Goal: Transaction & Acquisition: Register for event/course

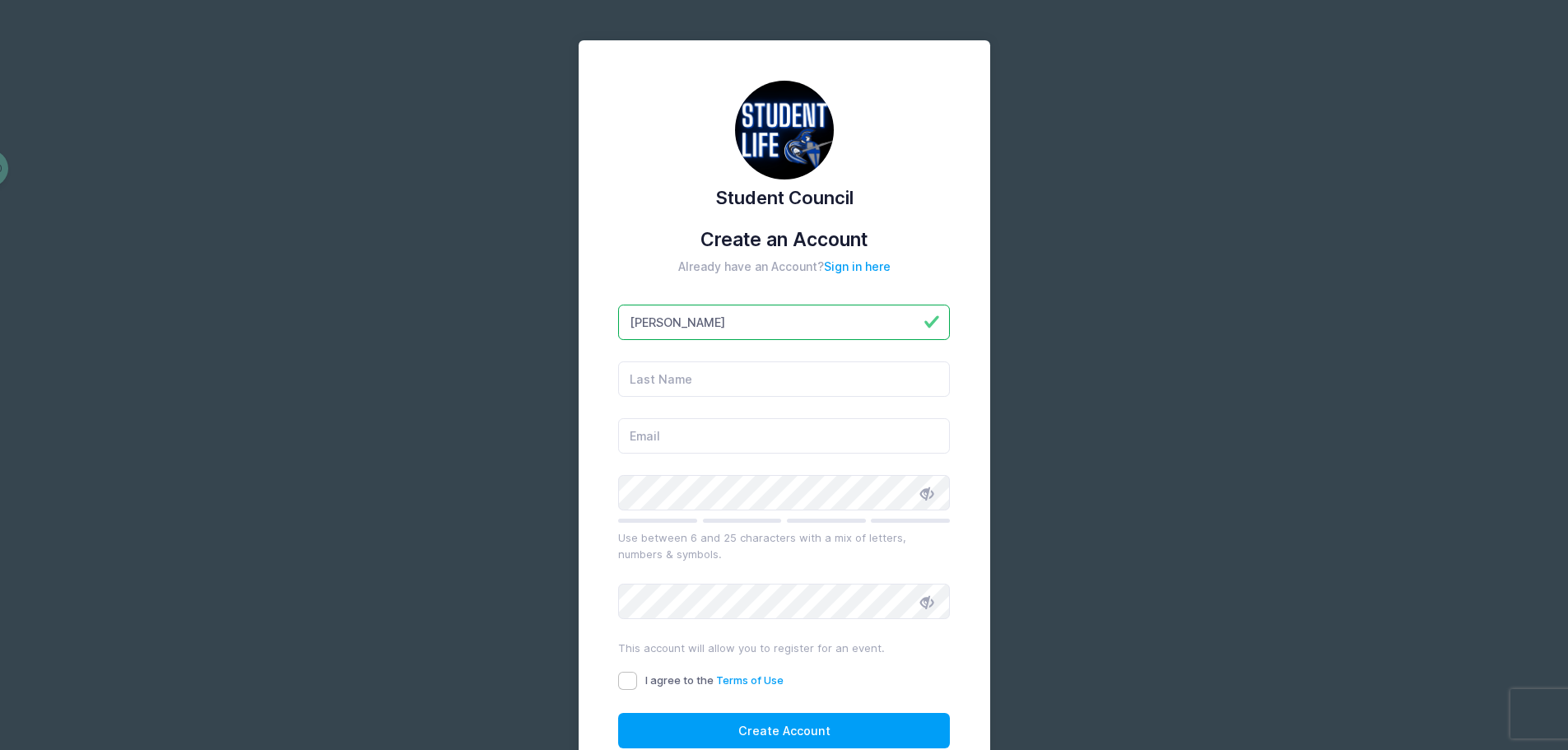
type input "Carlie"
type input "Tomaszewski"
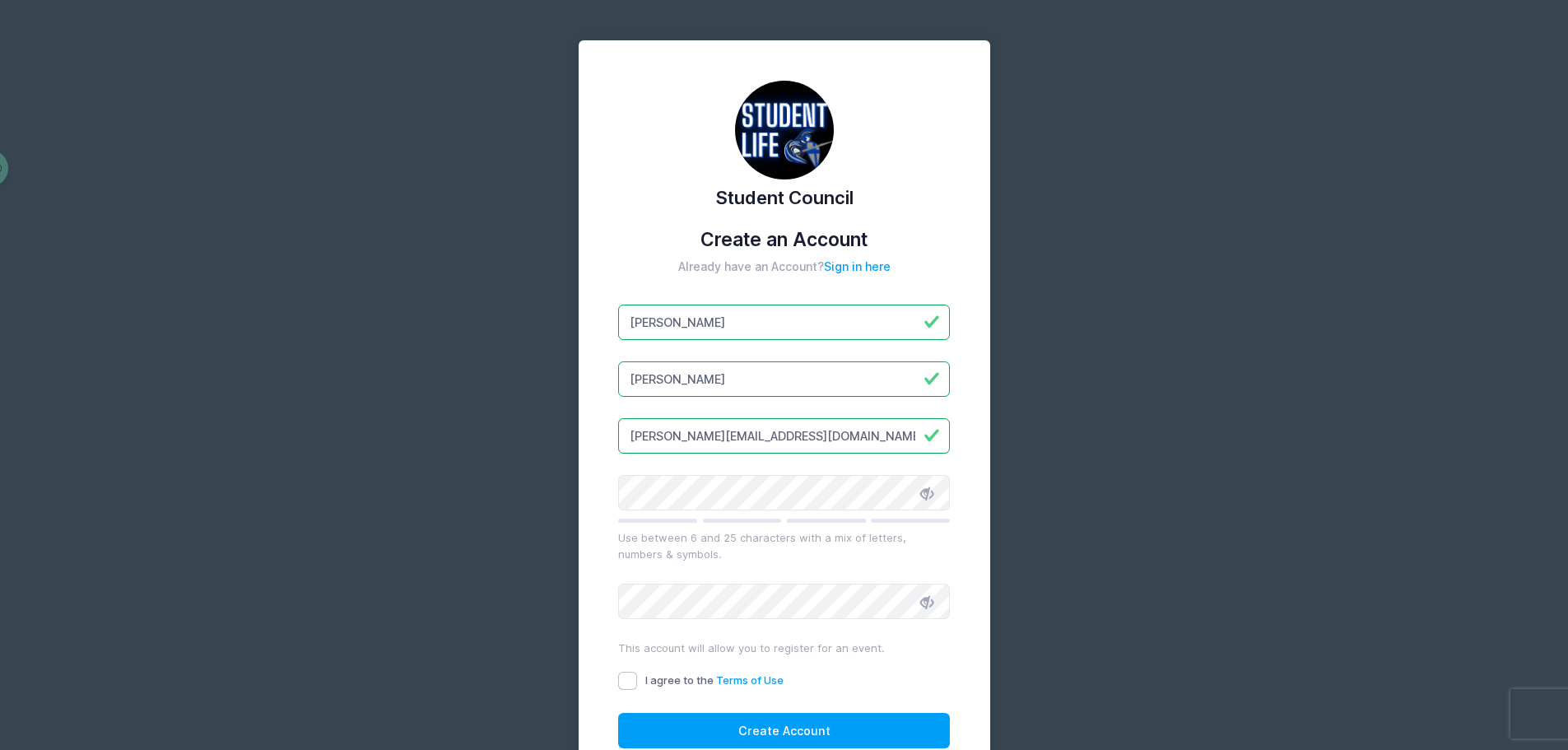
type input "carlie@luxhomegroup.com"
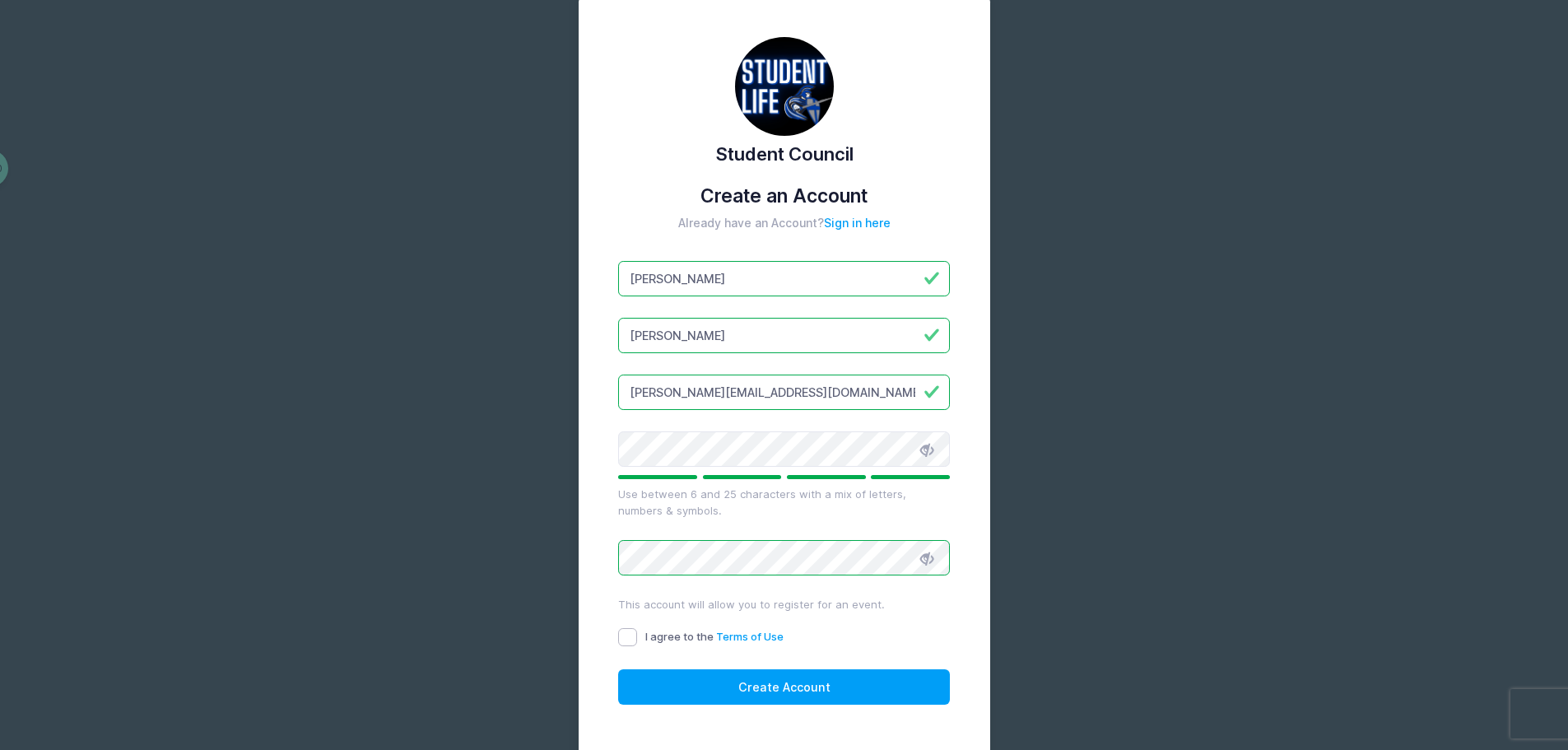
scroll to position [82, 0]
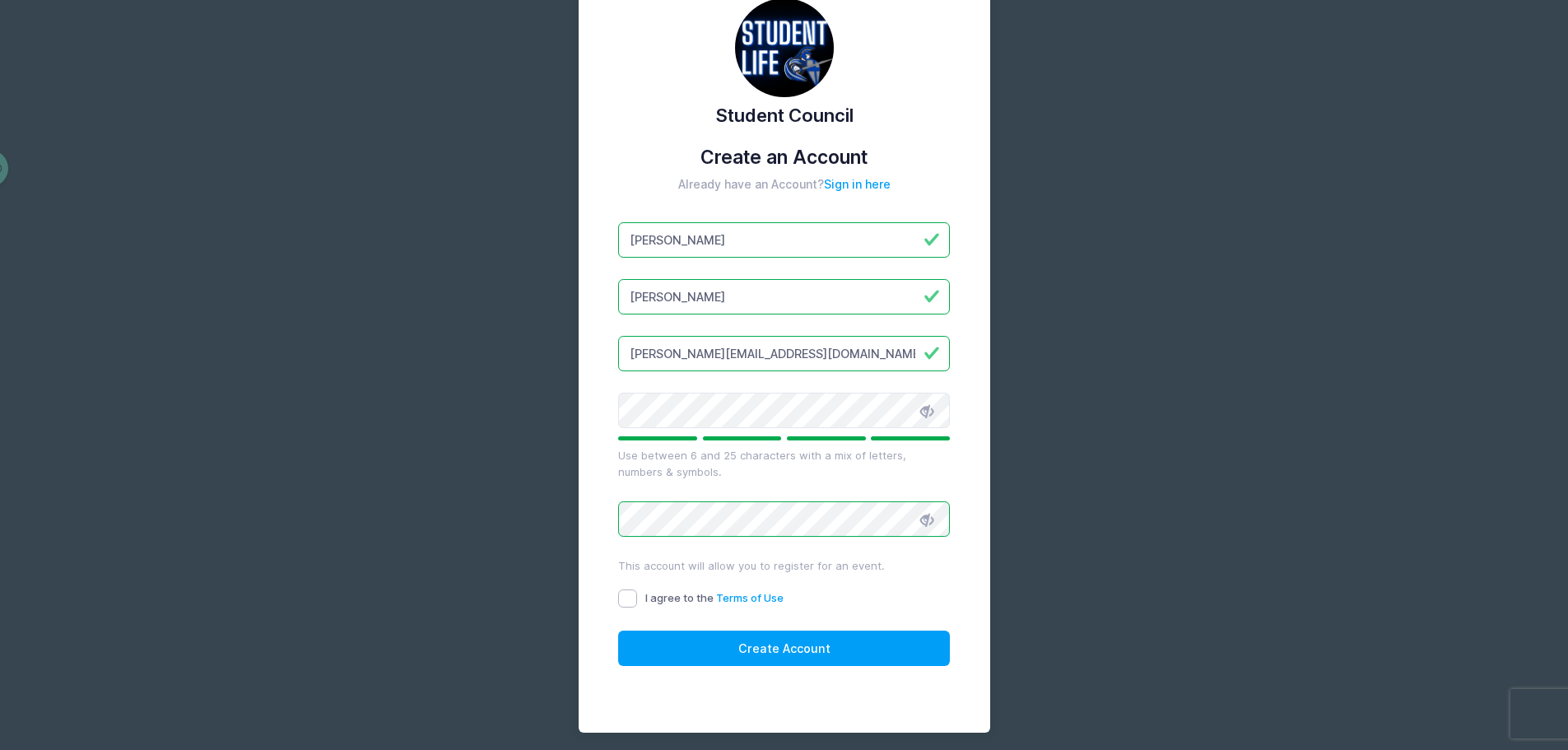
click at [628, 591] on input "I agree to the Terms of Use" at bounding box center [628, 599] width 19 height 19
checkbox input "true"
click at [751, 647] on button "Create Account" at bounding box center [784, 648] width 331 height 35
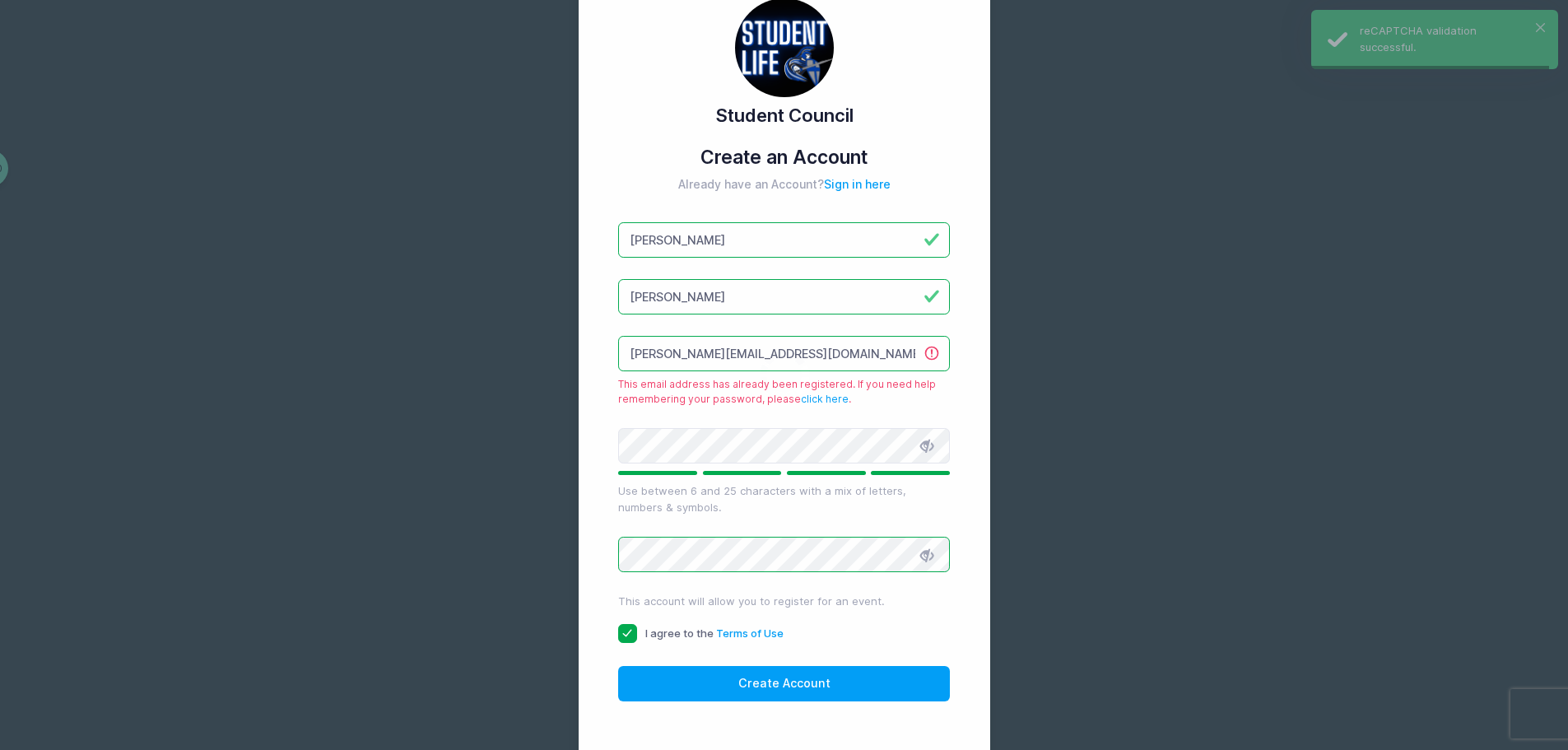
scroll to position [180, 0]
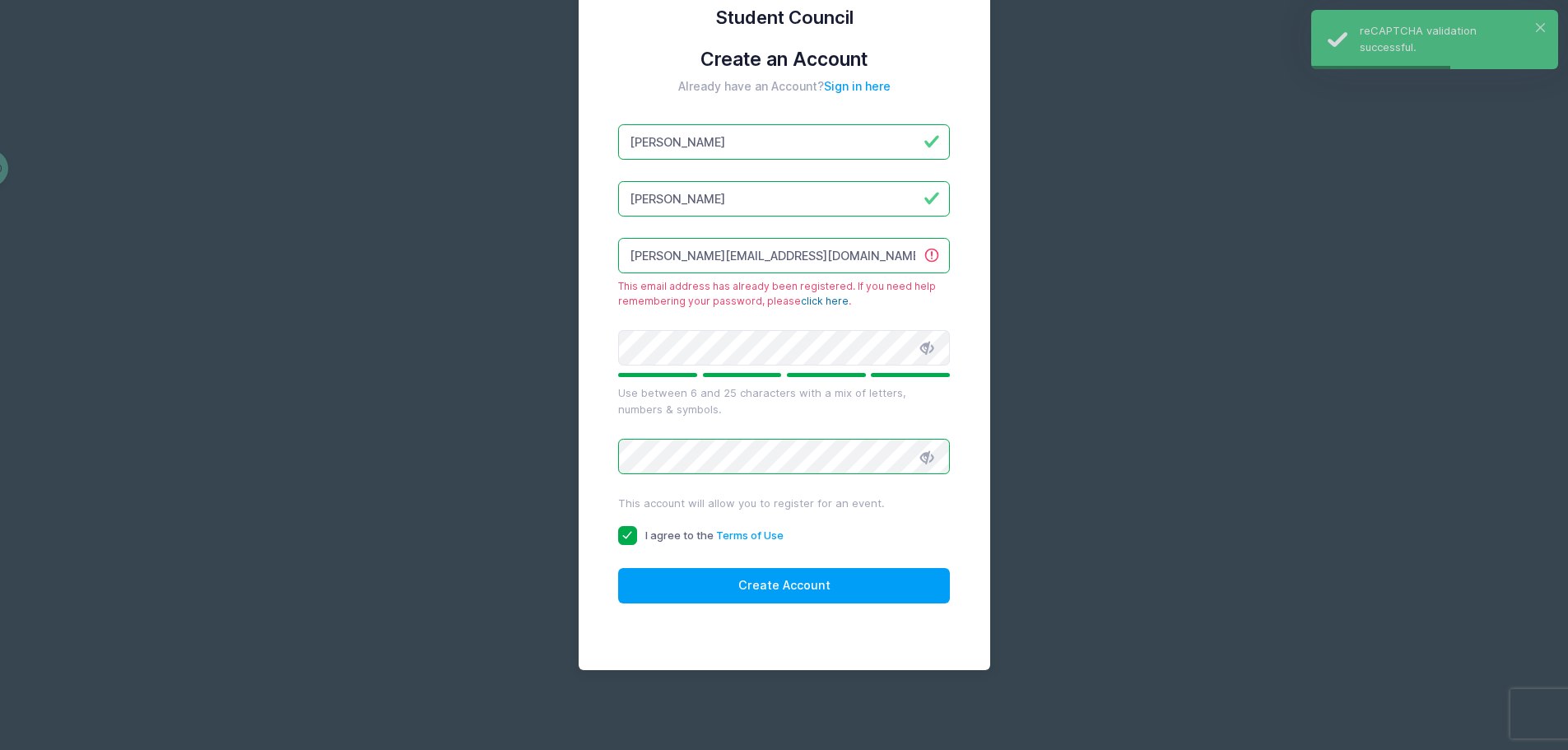
click at [806, 302] on link "click here" at bounding box center [825, 300] width 48 height 12
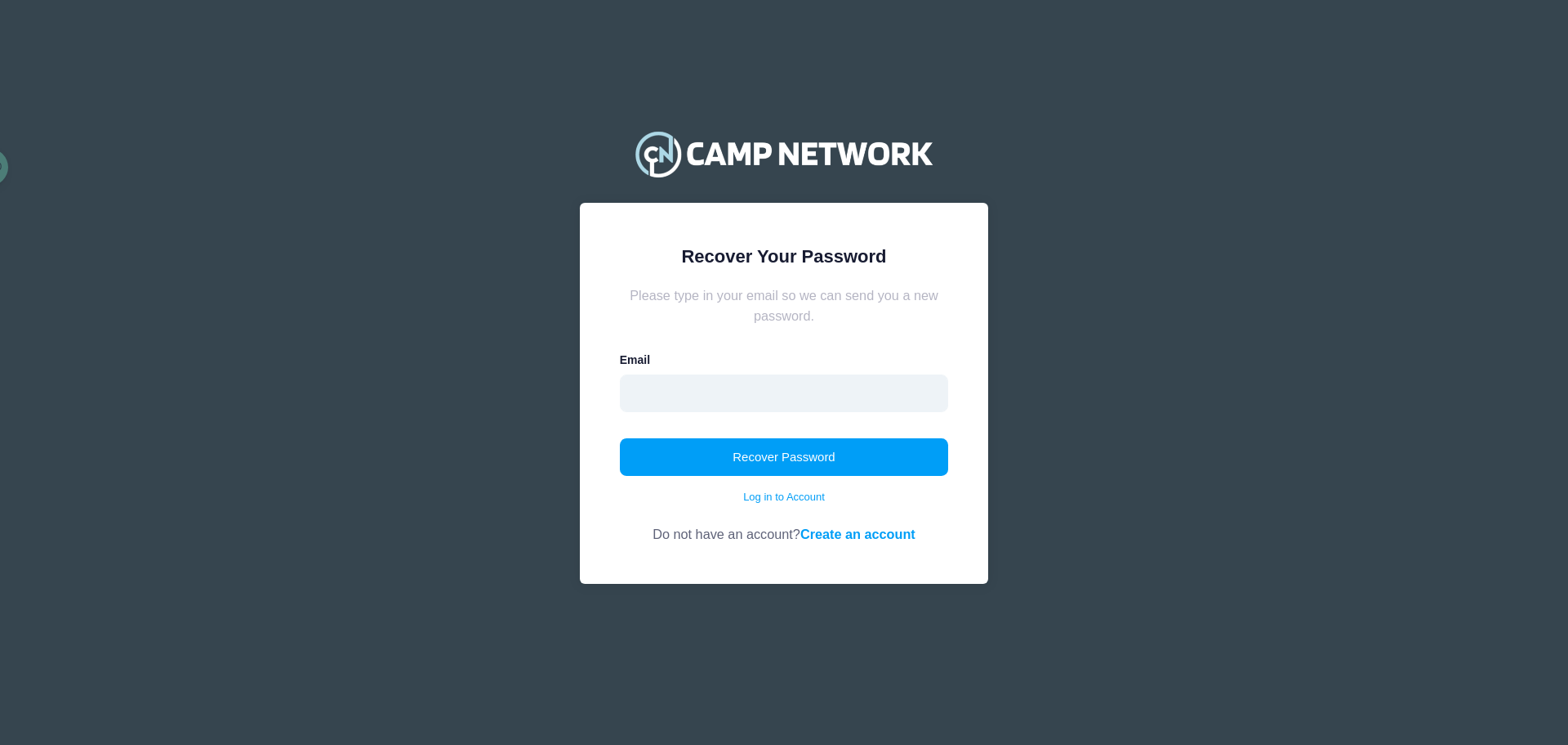
click at [705, 408] on input "email" at bounding box center [784, 392] width 329 height 38
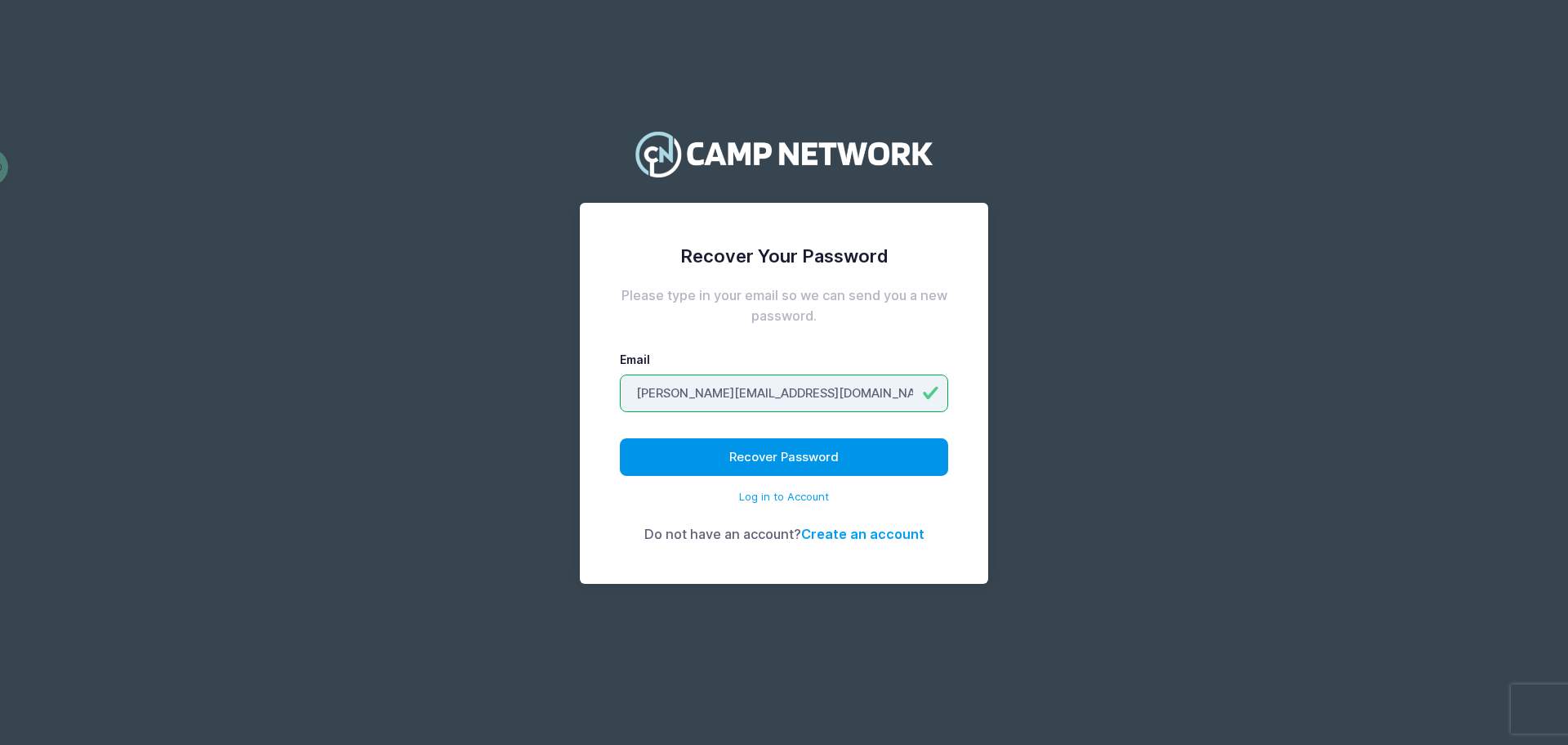
type input "carlie@luxhomegroup.com"
click at [759, 444] on button "Recover Password" at bounding box center [784, 456] width 329 height 38
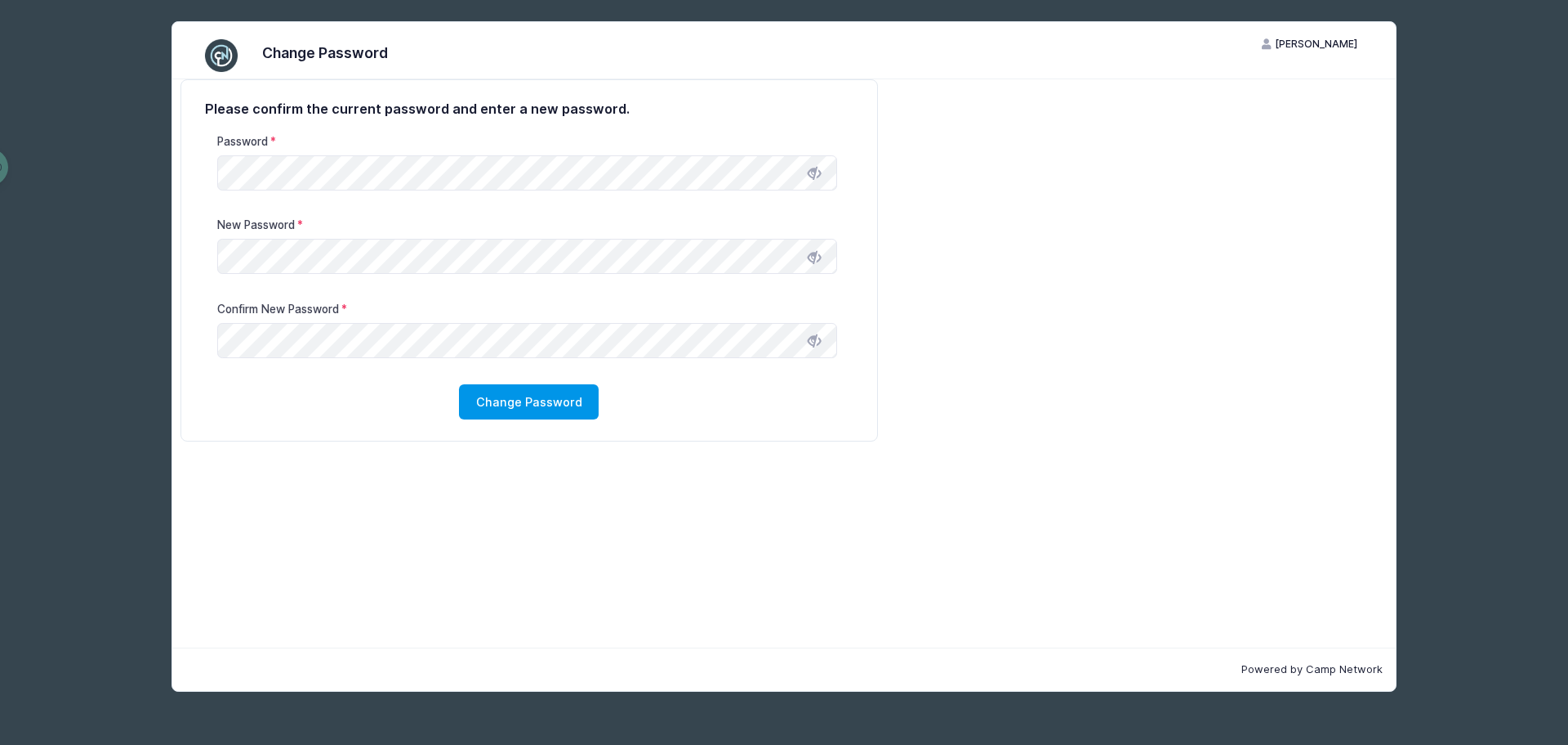
click at [538, 408] on button "Change Password" at bounding box center [528, 401] width 140 height 35
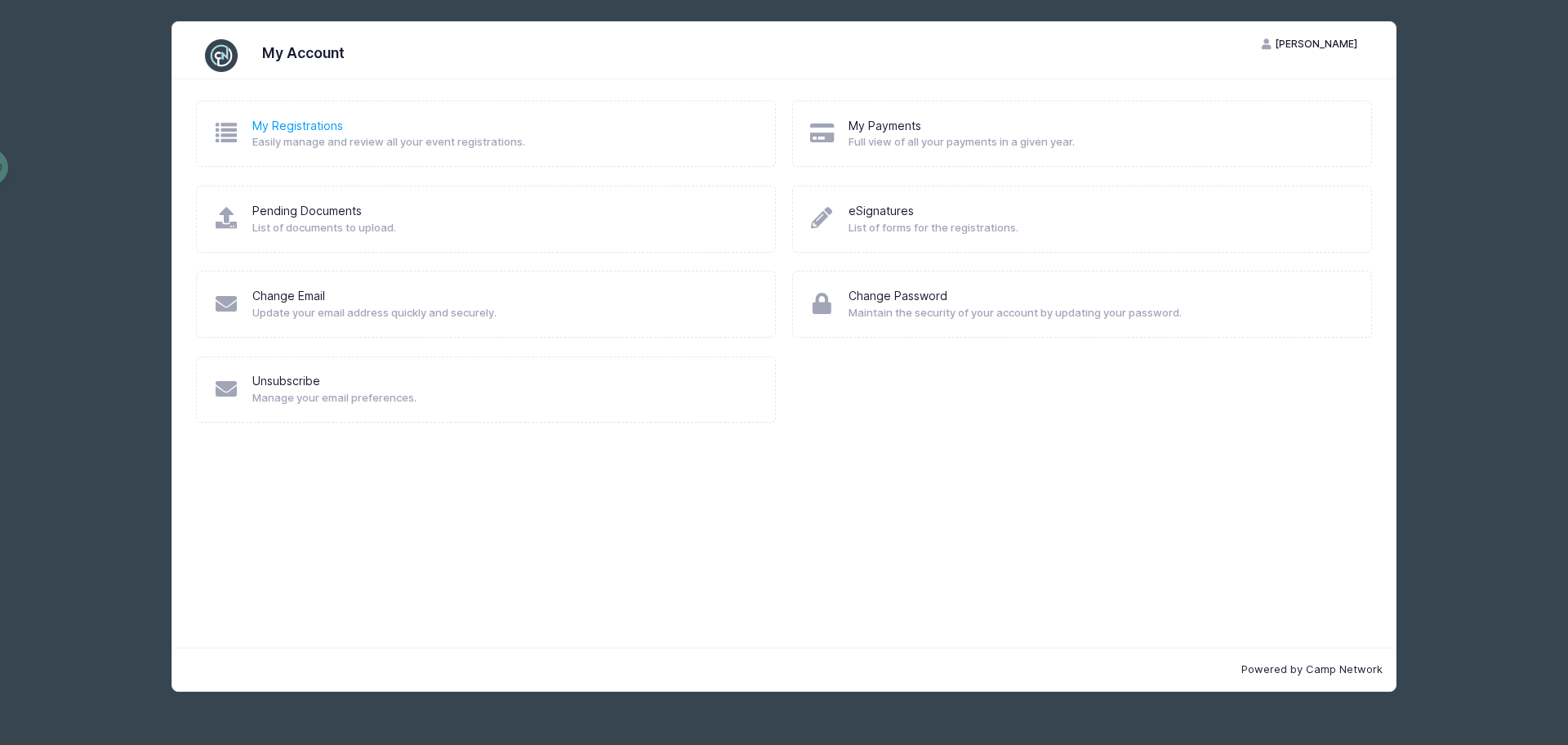
click at [283, 131] on link "My Registrations" at bounding box center [298, 126] width 91 height 17
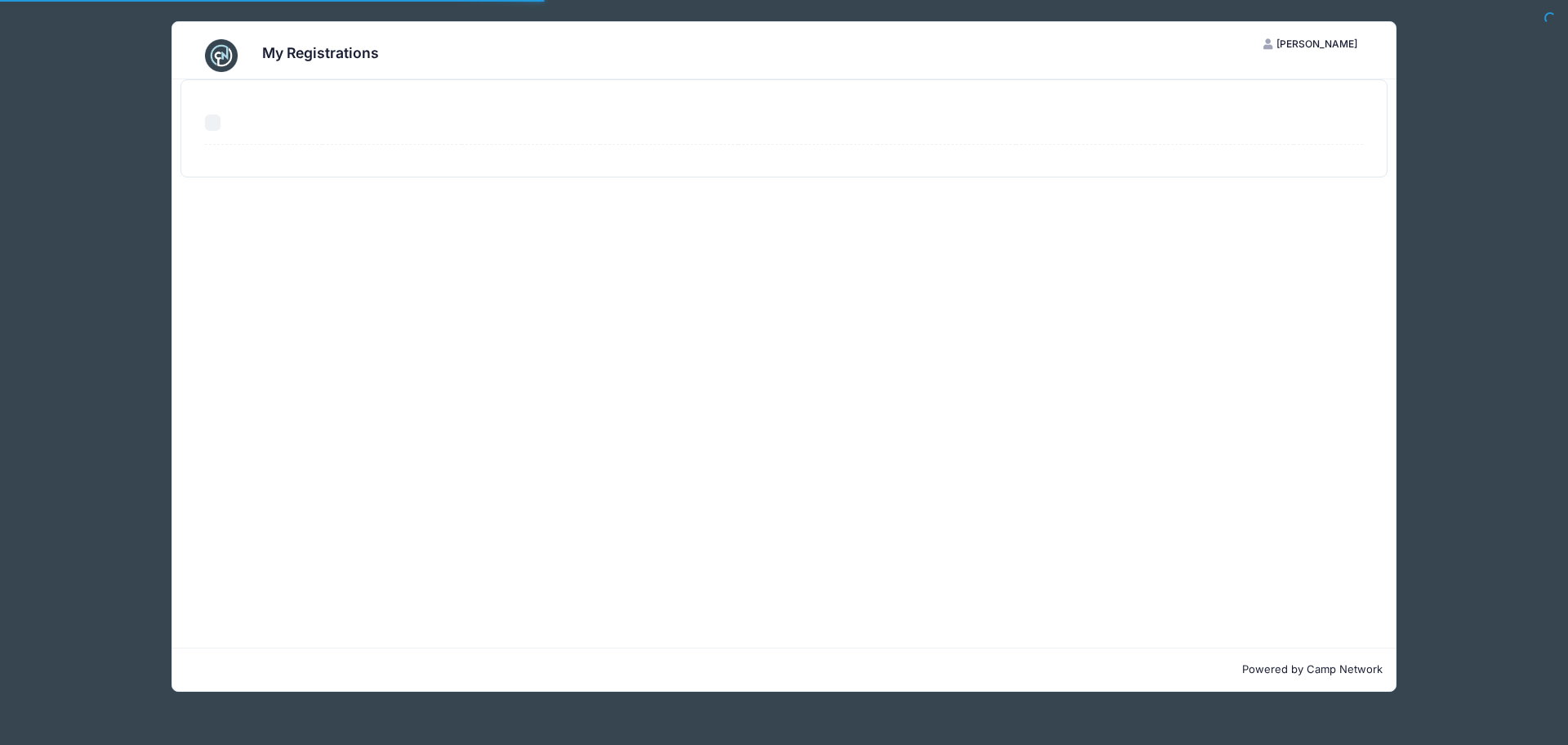
select select "50"
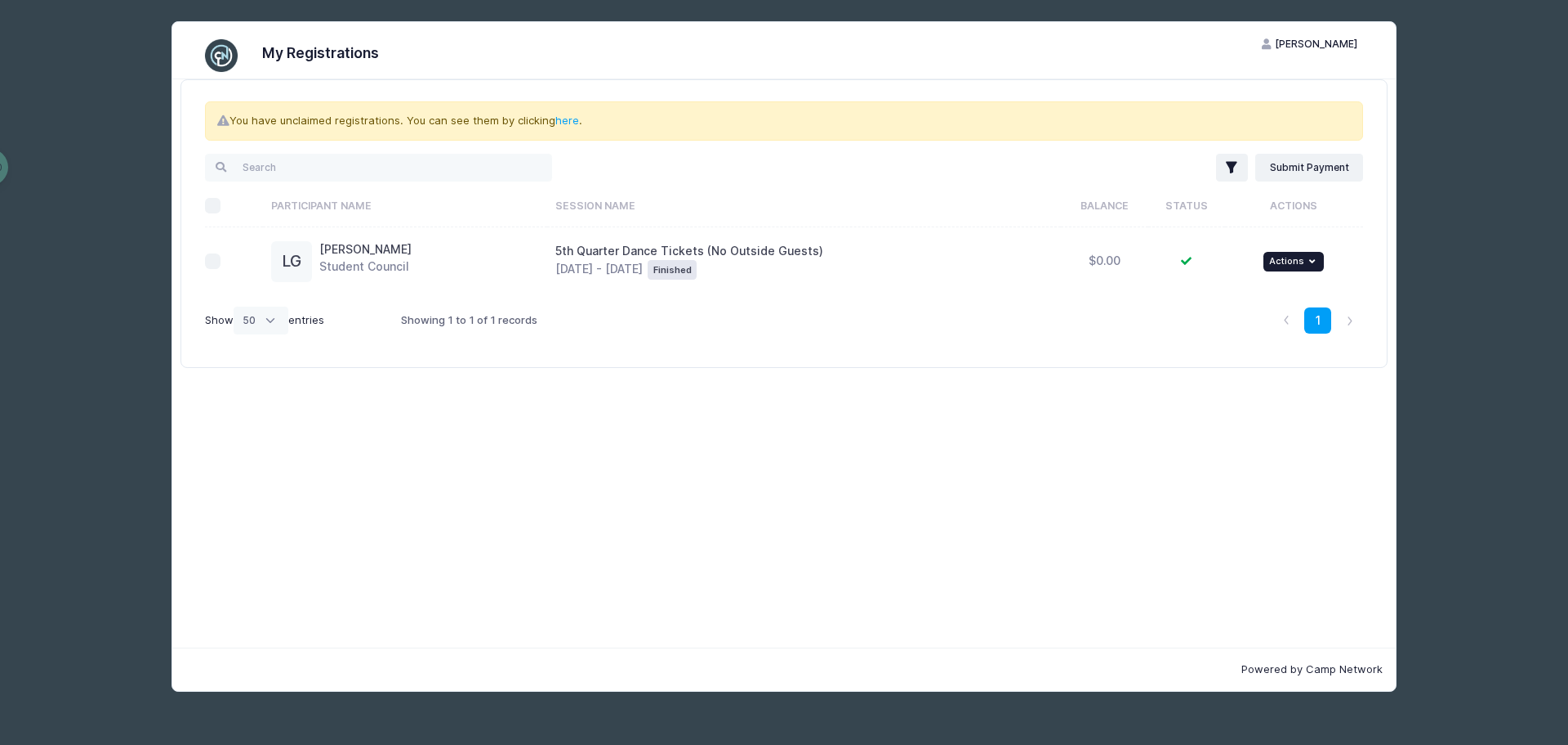
click at [1290, 257] on span "Actions" at bounding box center [1287, 260] width 35 height 11
click at [82, 58] on div "My Registrations CT Carlie Tomaszewski My Account Logout You have unclaimed reg…" at bounding box center [784, 356] width 1470 height 713
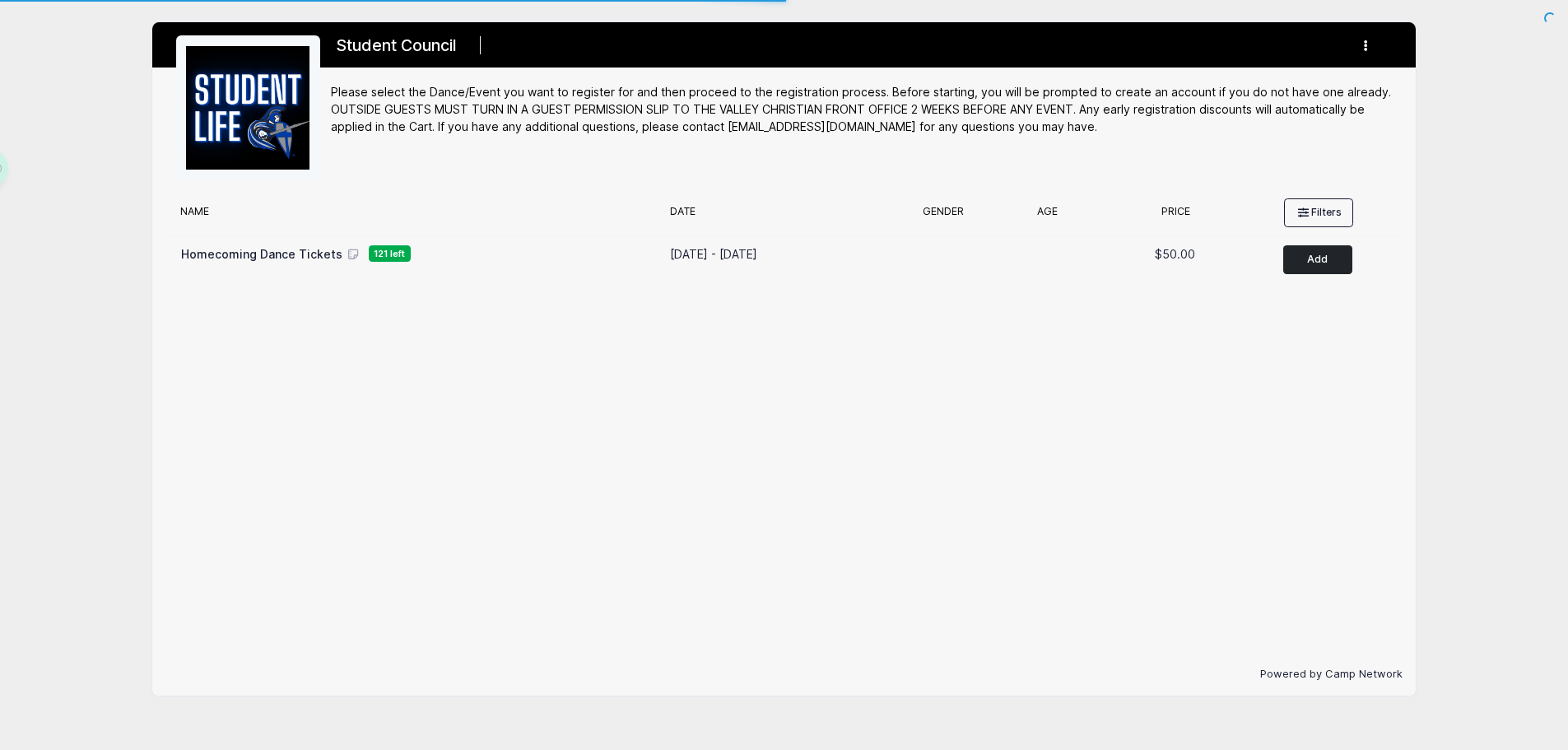
click at [1320, 268] on button "Add to Cart" at bounding box center [1317, 259] width 69 height 29
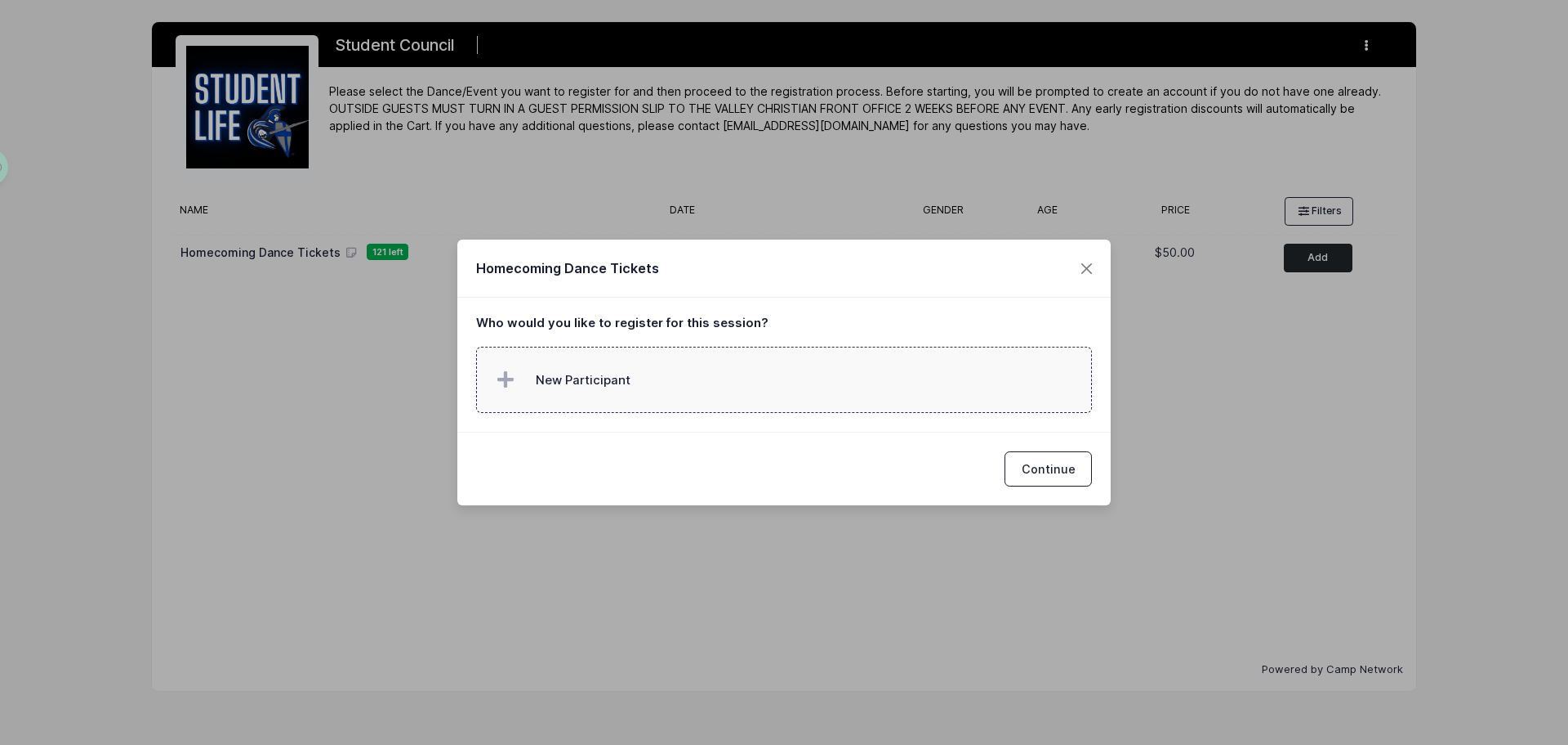
click at [659, 390] on label "New Participant" at bounding box center [784, 379] width 616 height 66
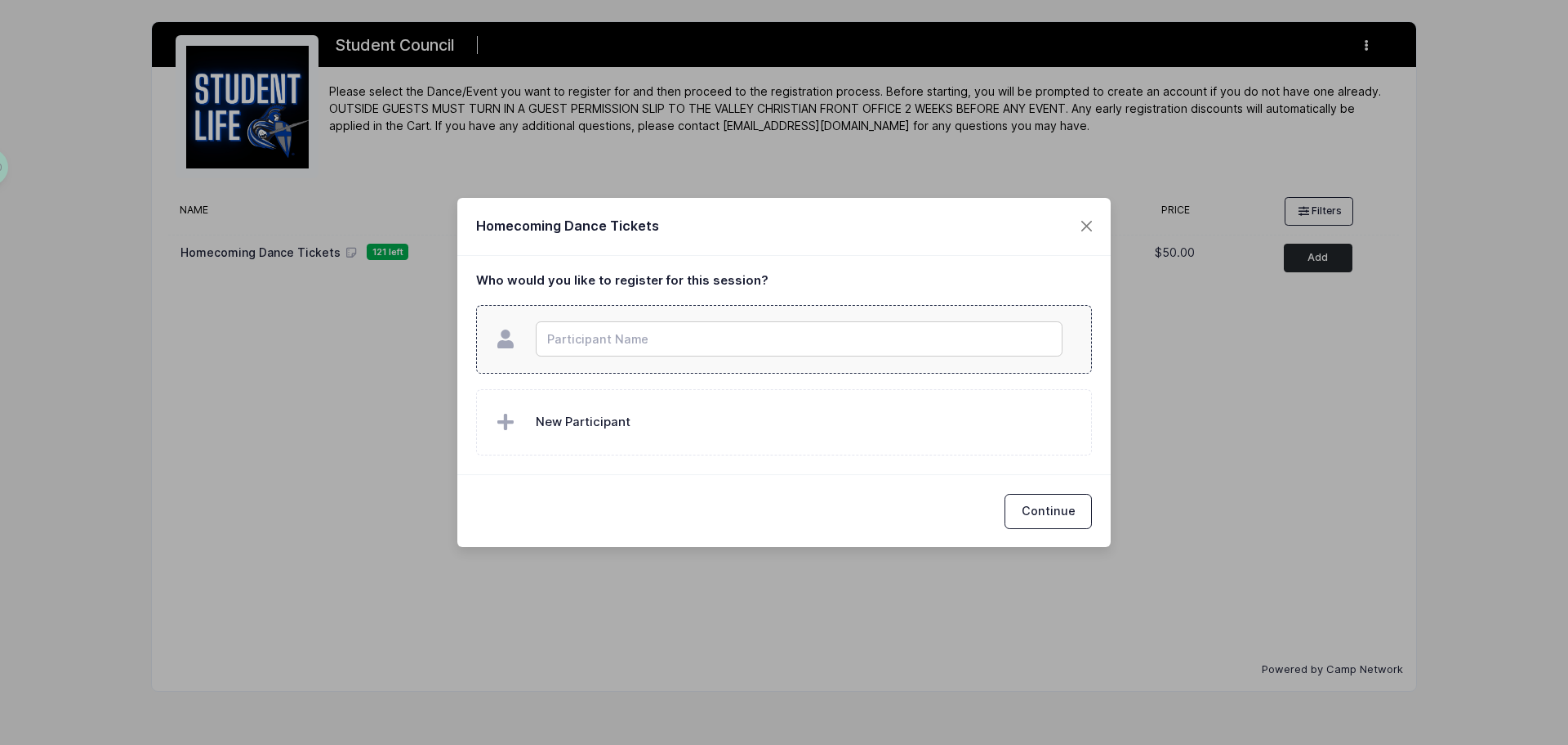
click at [623, 340] on input "text" at bounding box center [799, 339] width 527 height 35
type input "Londyn Goulet"
checkbox input "true"
click at [1076, 504] on button "Continue" at bounding box center [1048, 511] width 87 height 35
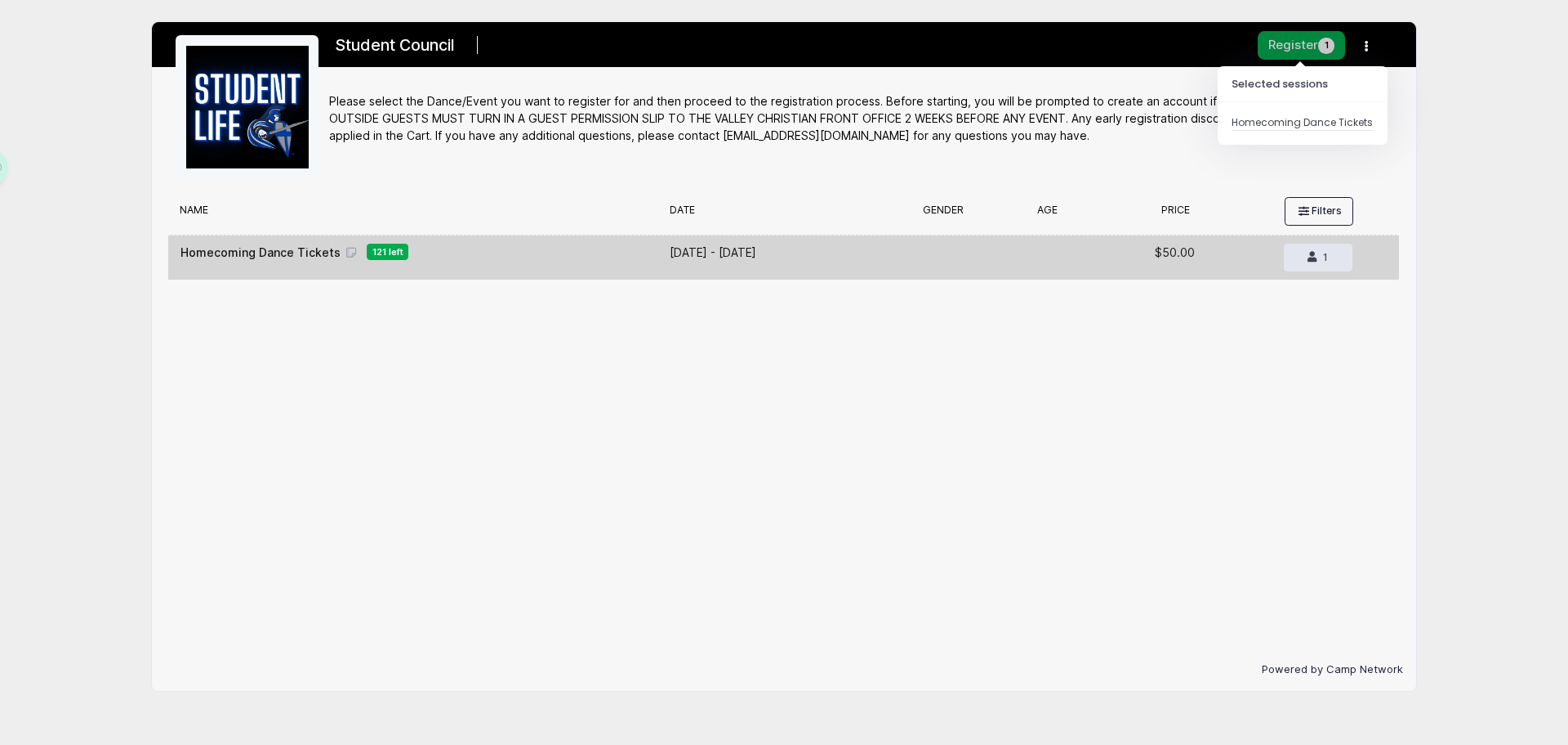
click at [1303, 47] on button "Register 1" at bounding box center [1301, 45] width 87 height 28
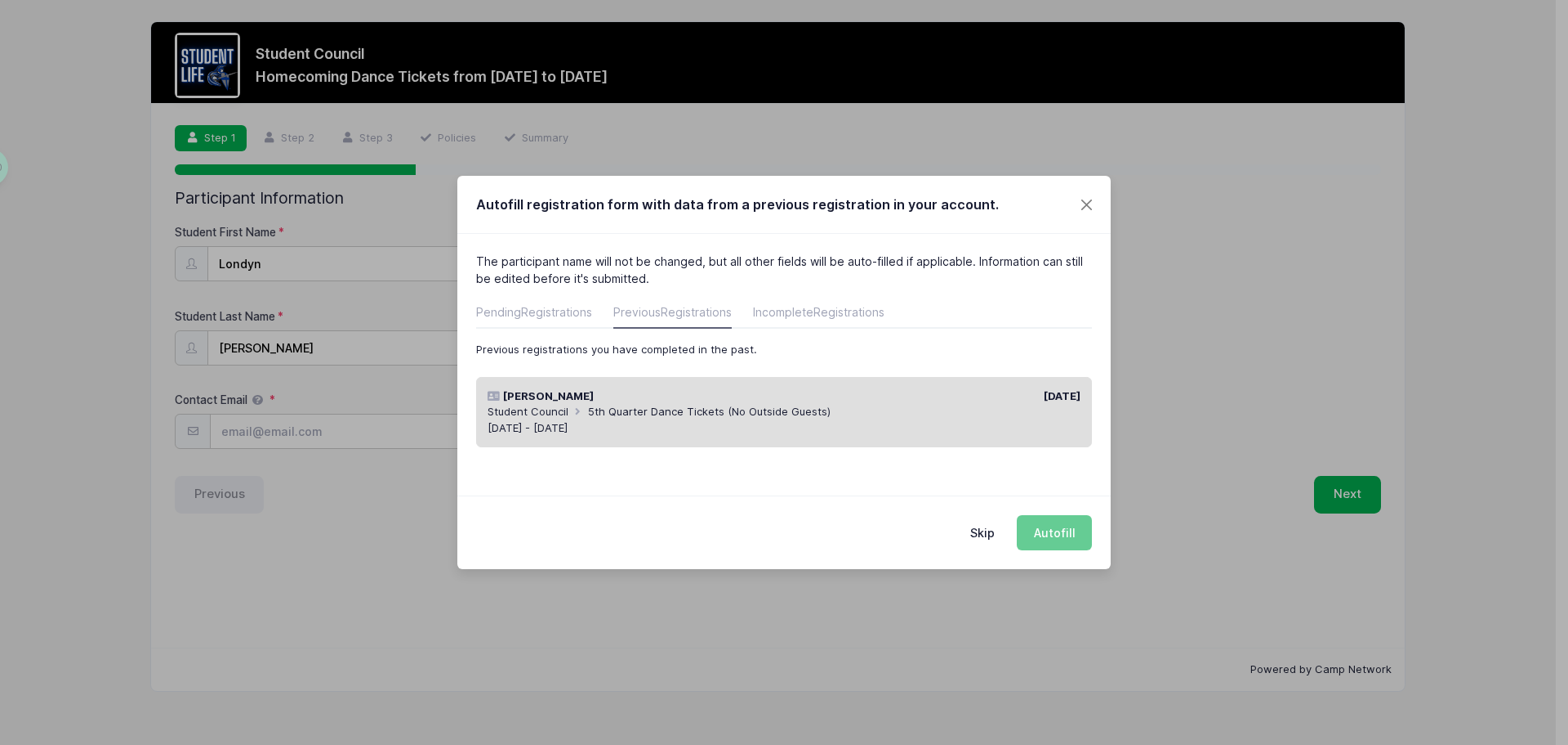
click at [1052, 532] on div "Skip Autofill" at bounding box center [784, 531] width 654 height 72
click at [951, 418] on div "Student Council 5th Quarter Dance Tickets (No Outside Guests)" at bounding box center [784, 412] width 593 height 16
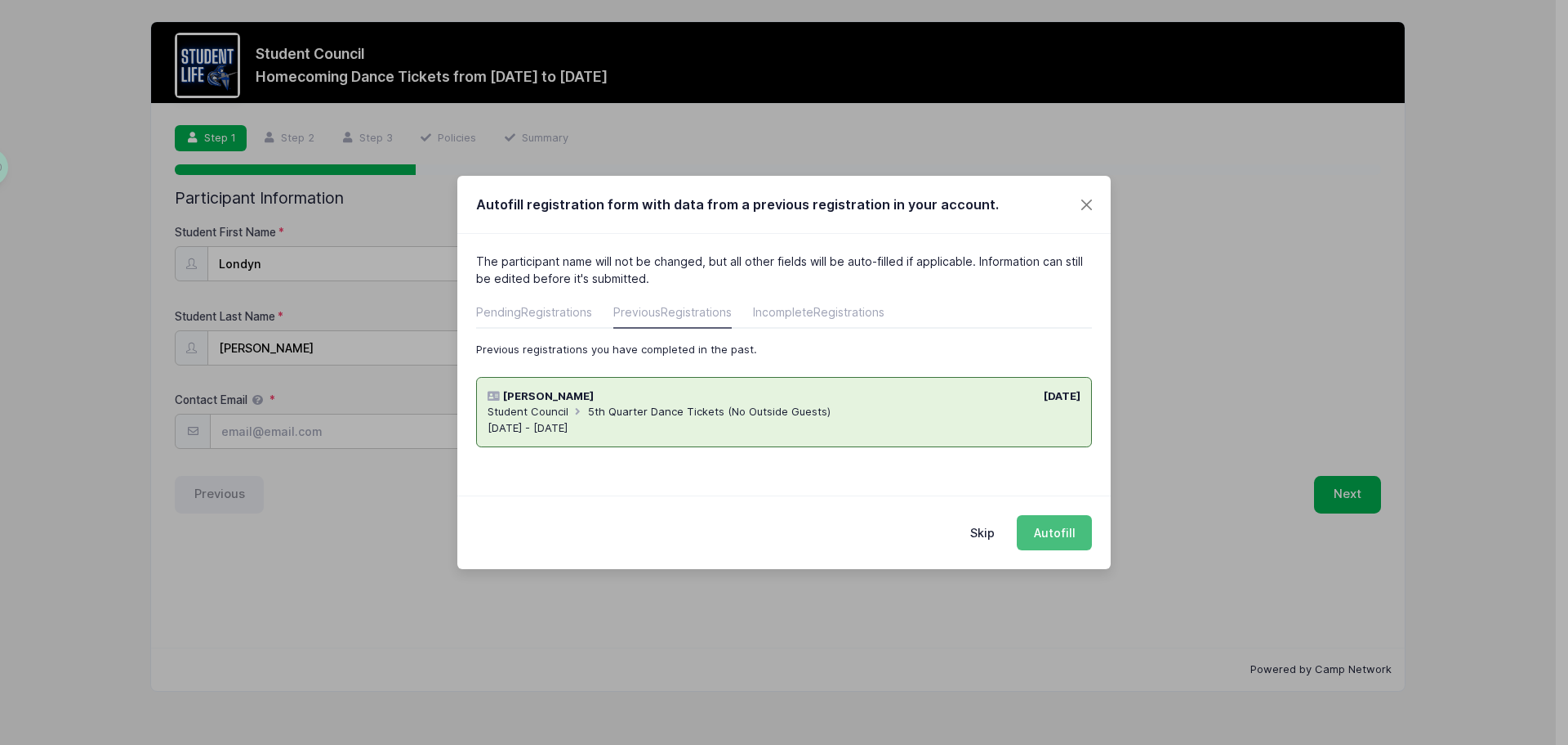
click at [1070, 537] on button "Autofill" at bounding box center [1054, 532] width 75 height 35
type input "[EMAIL_ADDRESS][DOMAIN_NAME]"
type input "03/14/2011"
type input "791 E Birchwood Place"
type input "Chandler"
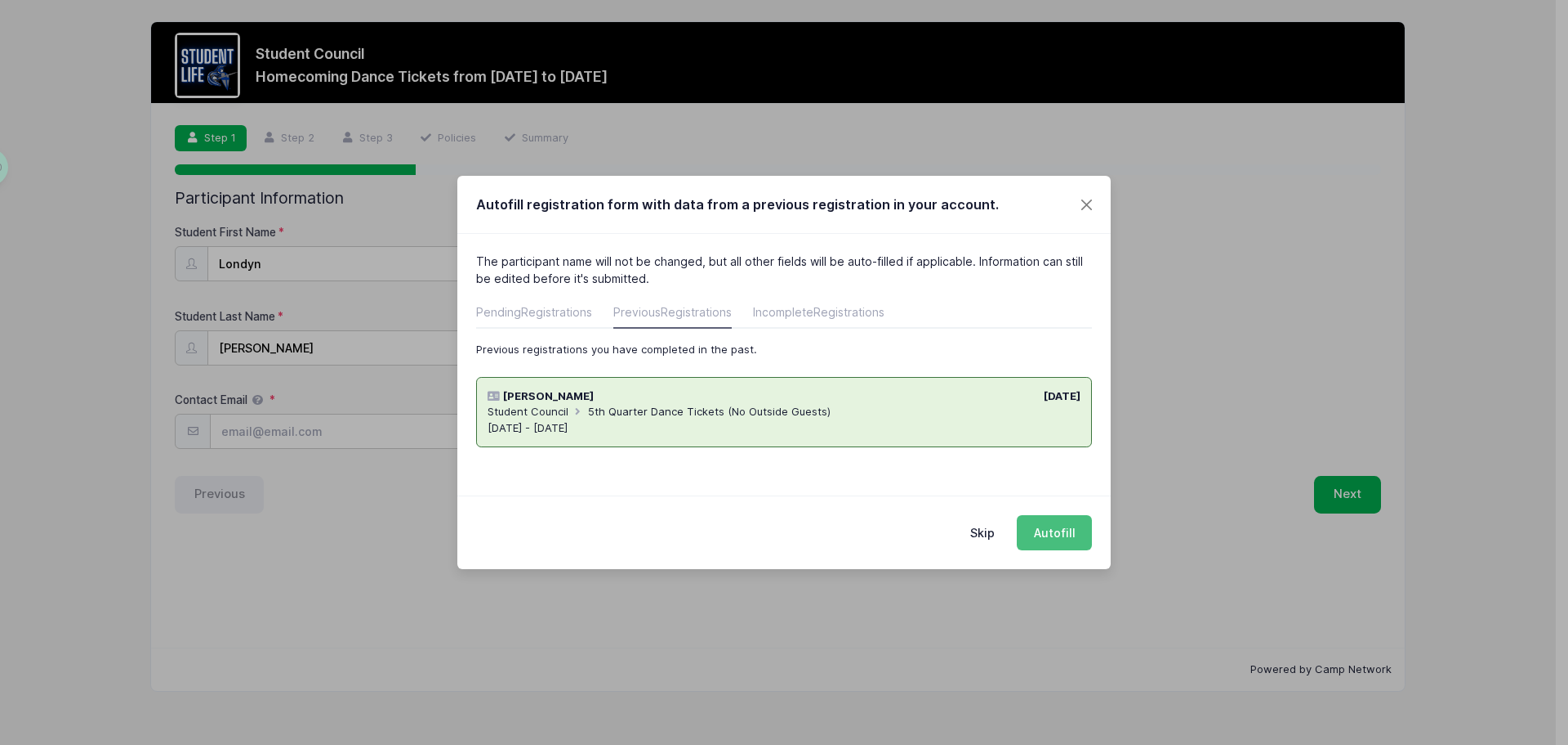
select select "AZ"
type input "85249"
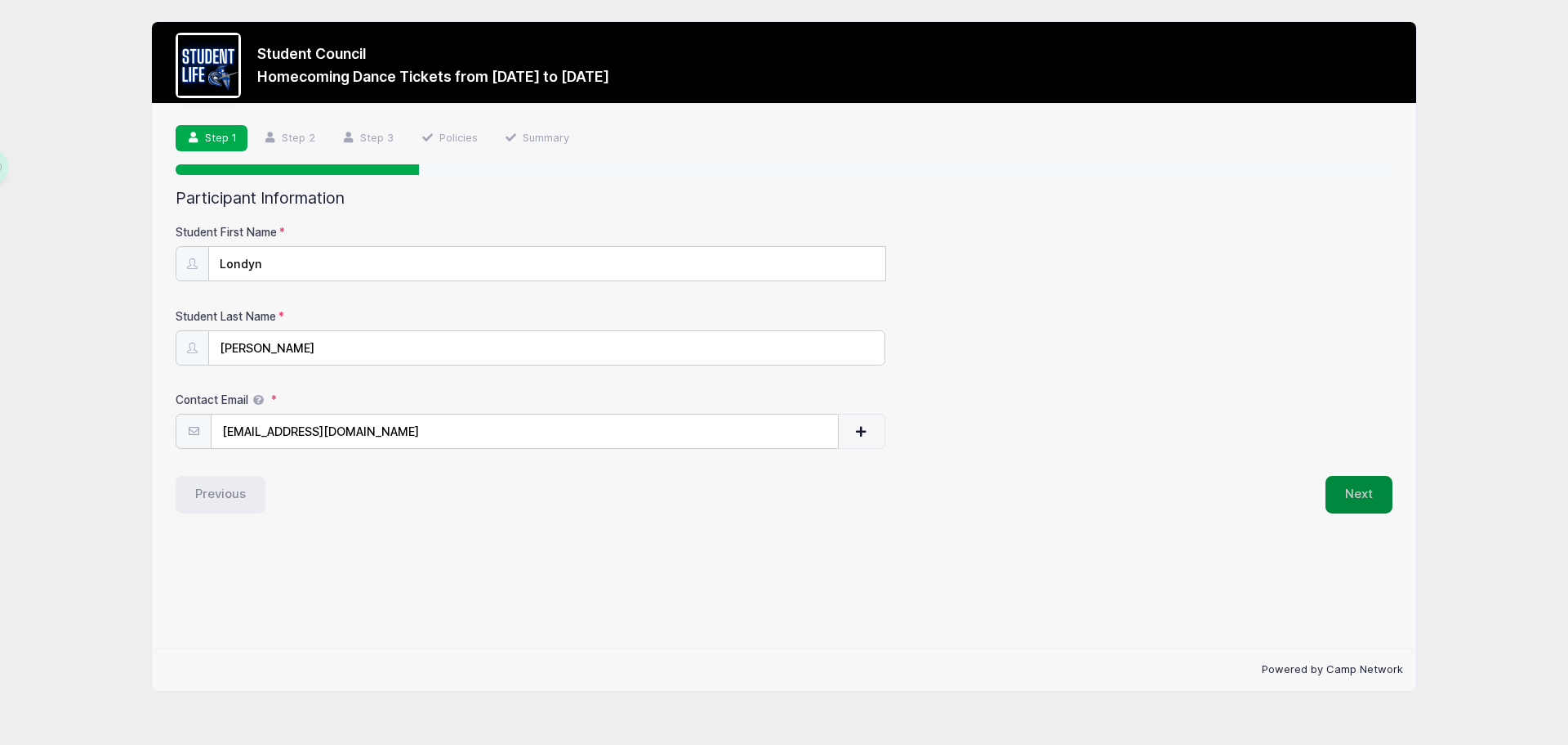
click at [1354, 493] on button "Next" at bounding box center [1359, 494] width 67 height 38
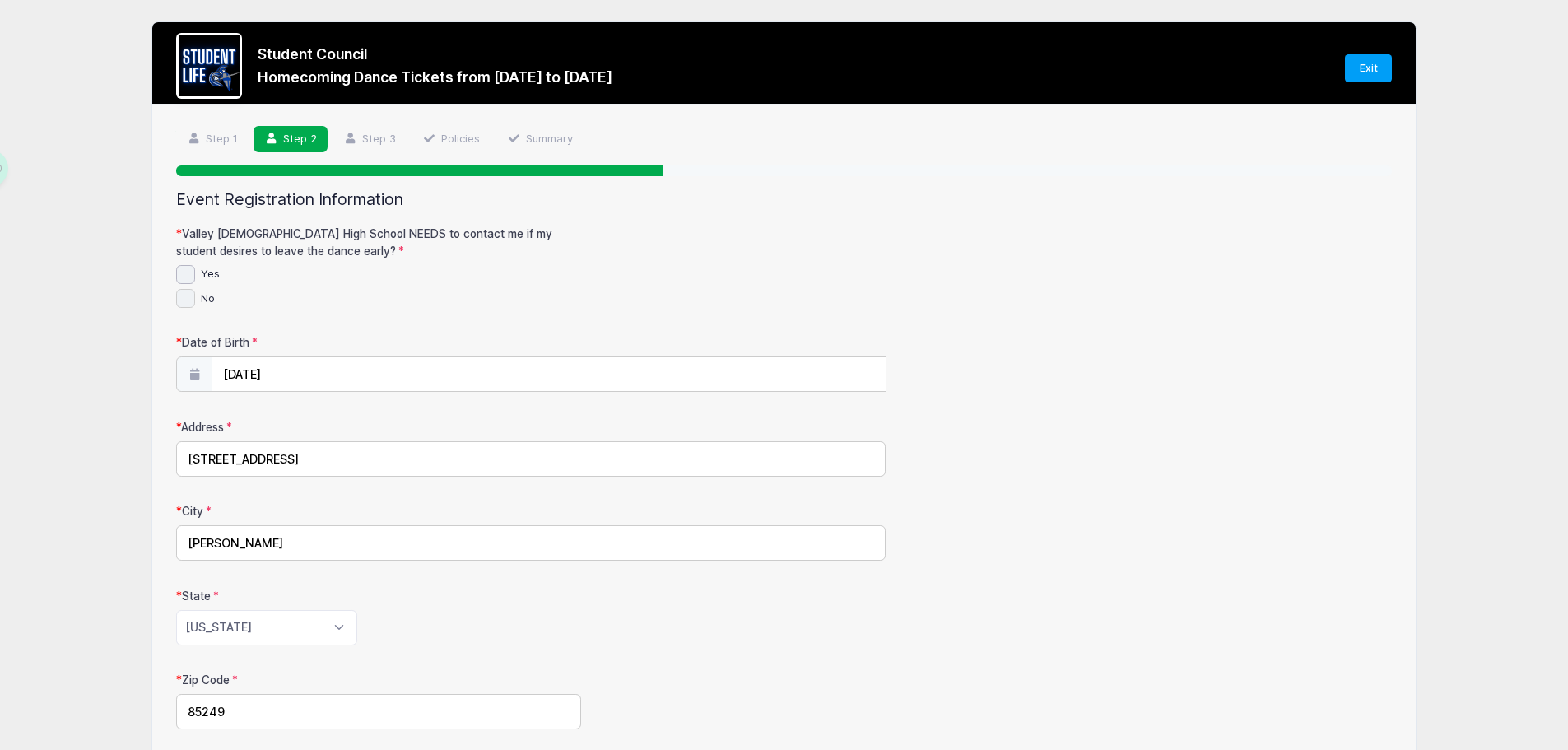
click at [187, 292] on input "No" at bounding box center [186, 298] width 19 height 19
checkbox input "true"
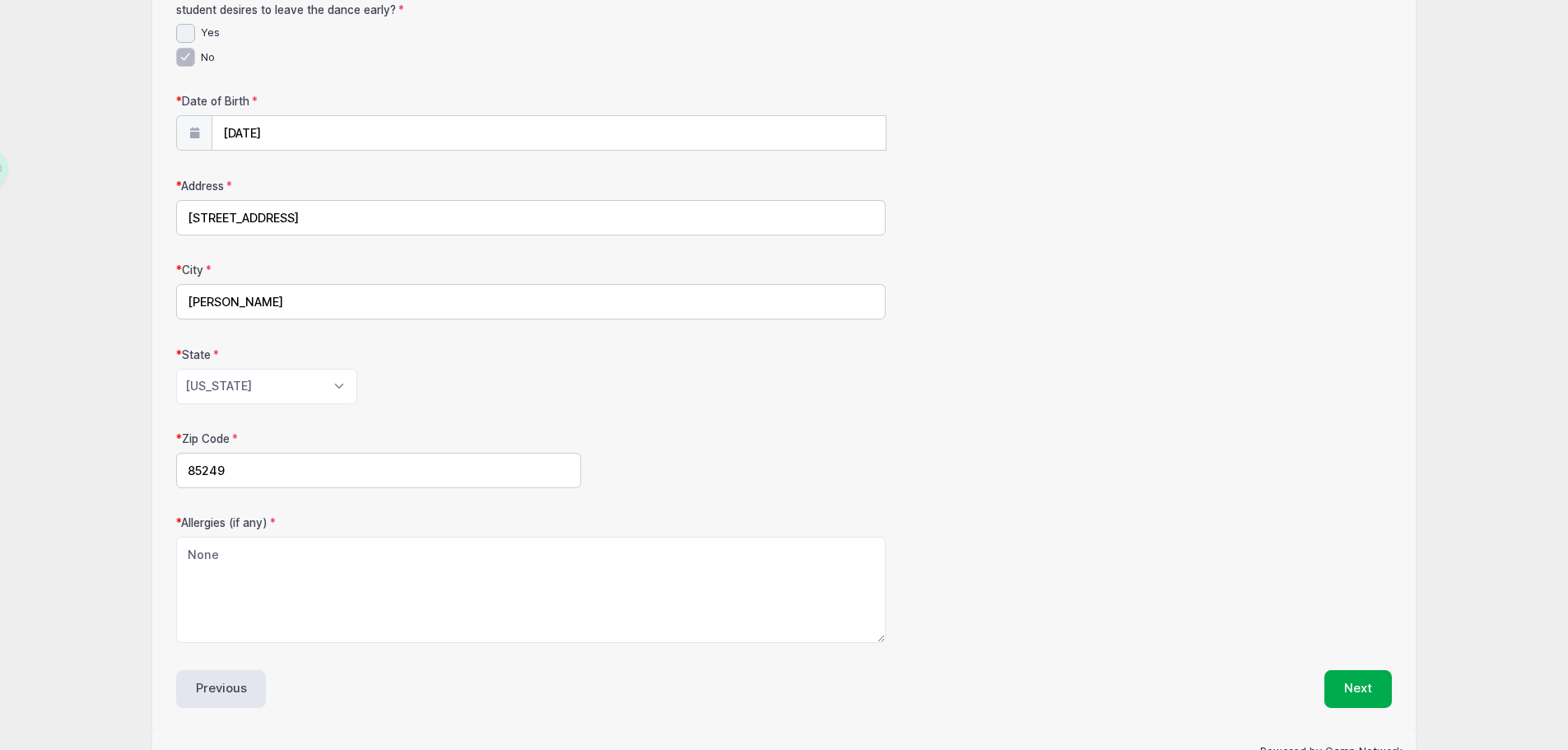
scroll to position [286, 0]
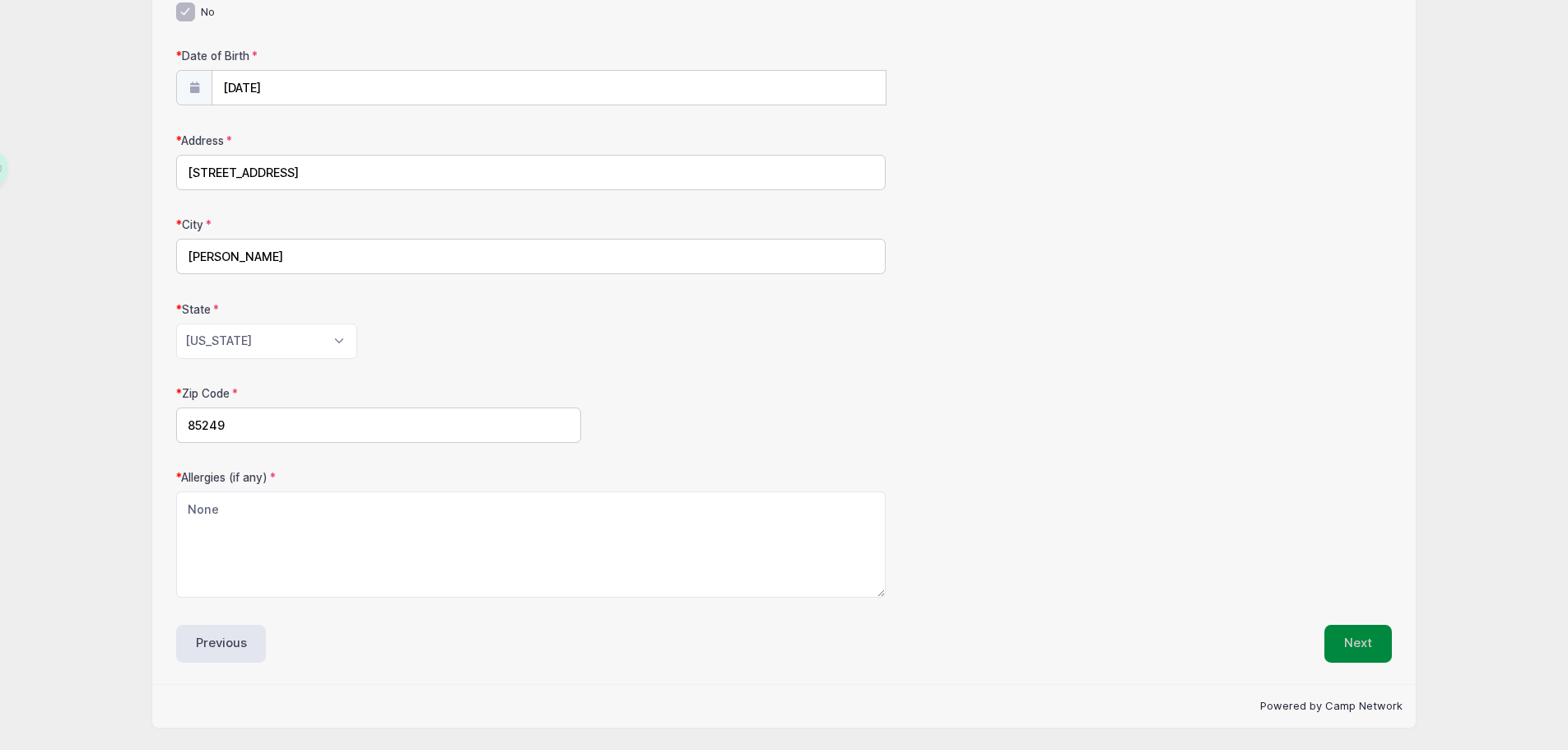
click at [1344, 635] on button "Next" at bounding box center [1358, 643] width 67 height 38
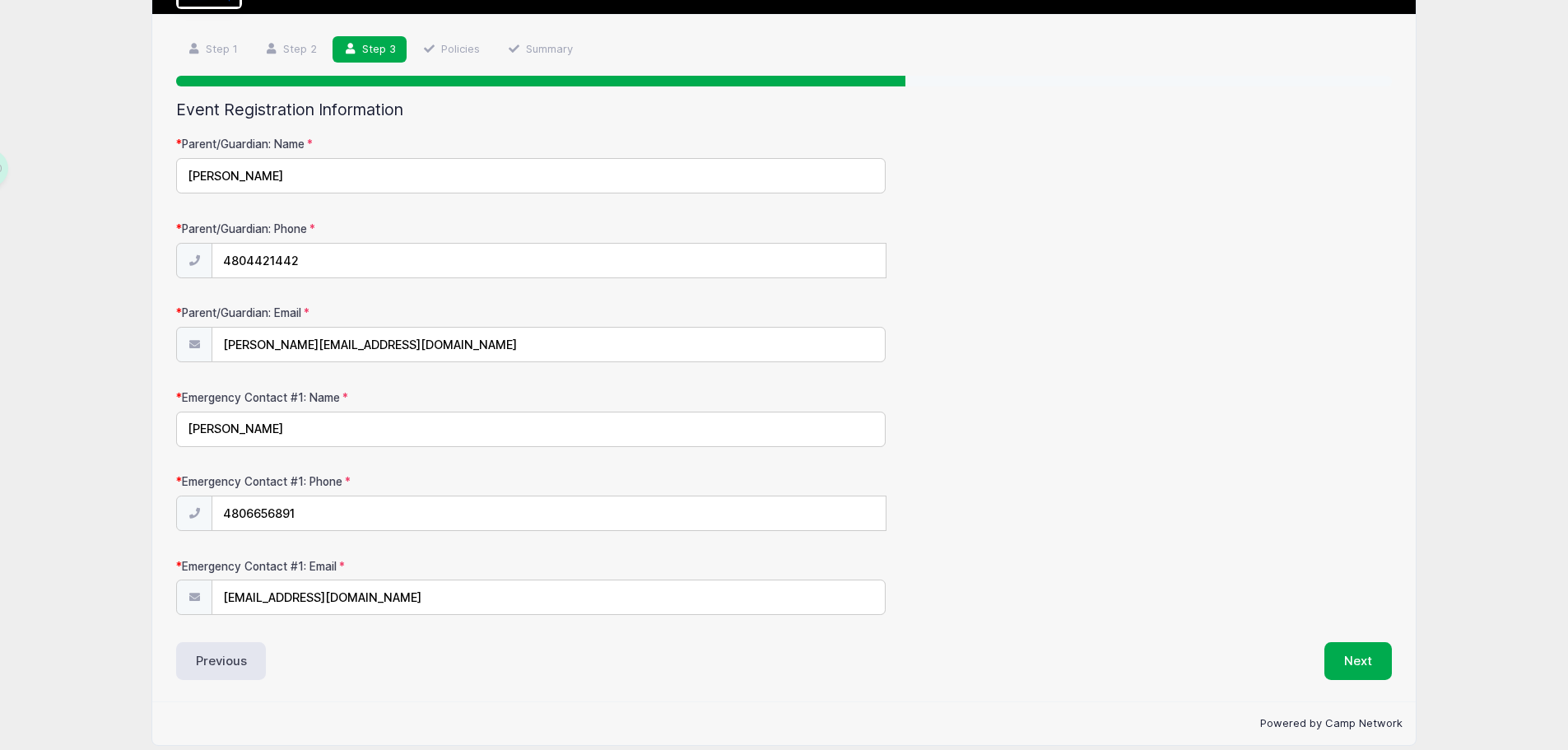
scroll to position [107, 0]
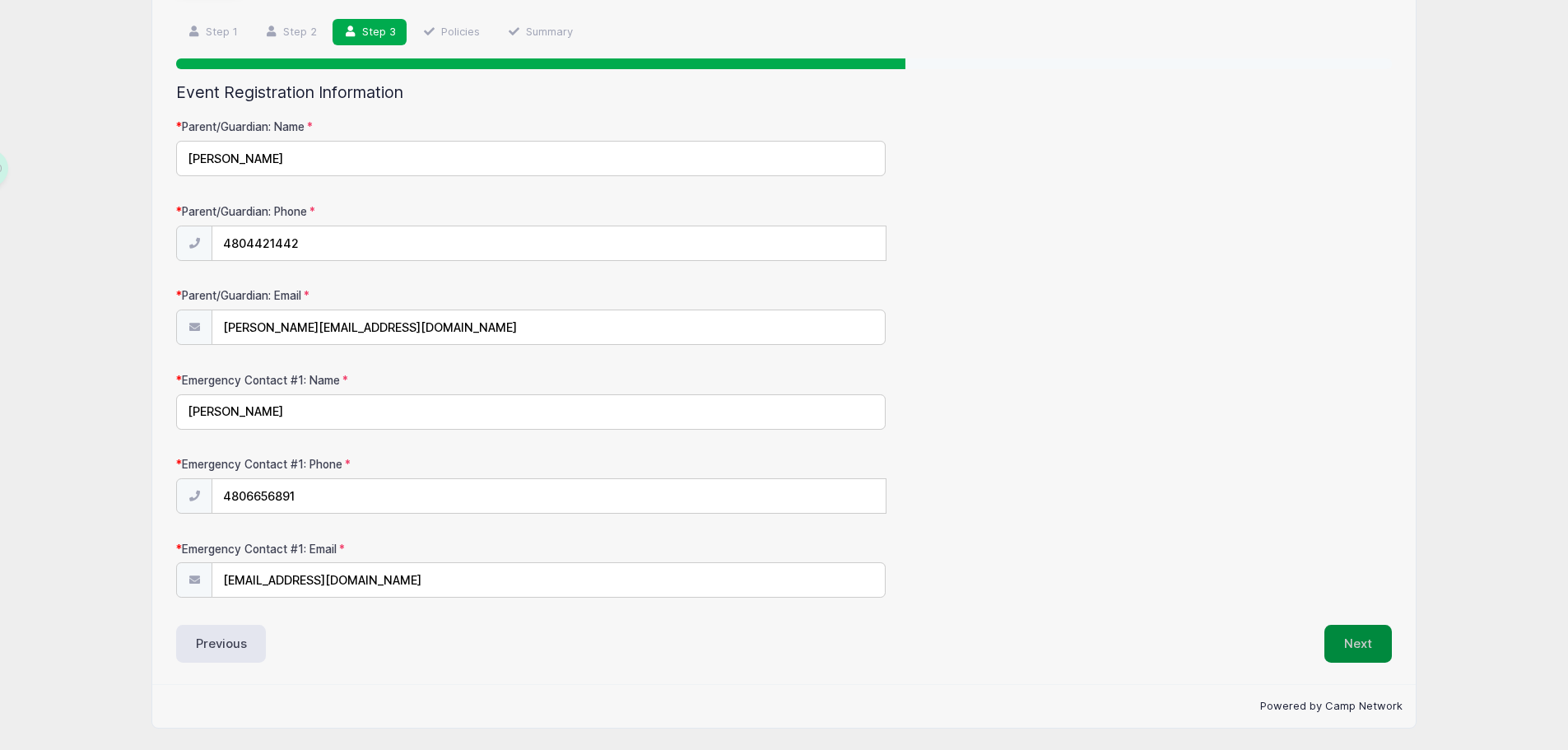
click at [1357, 643] on button "Next" at bounding box center [1358, 643] width 67 height 38
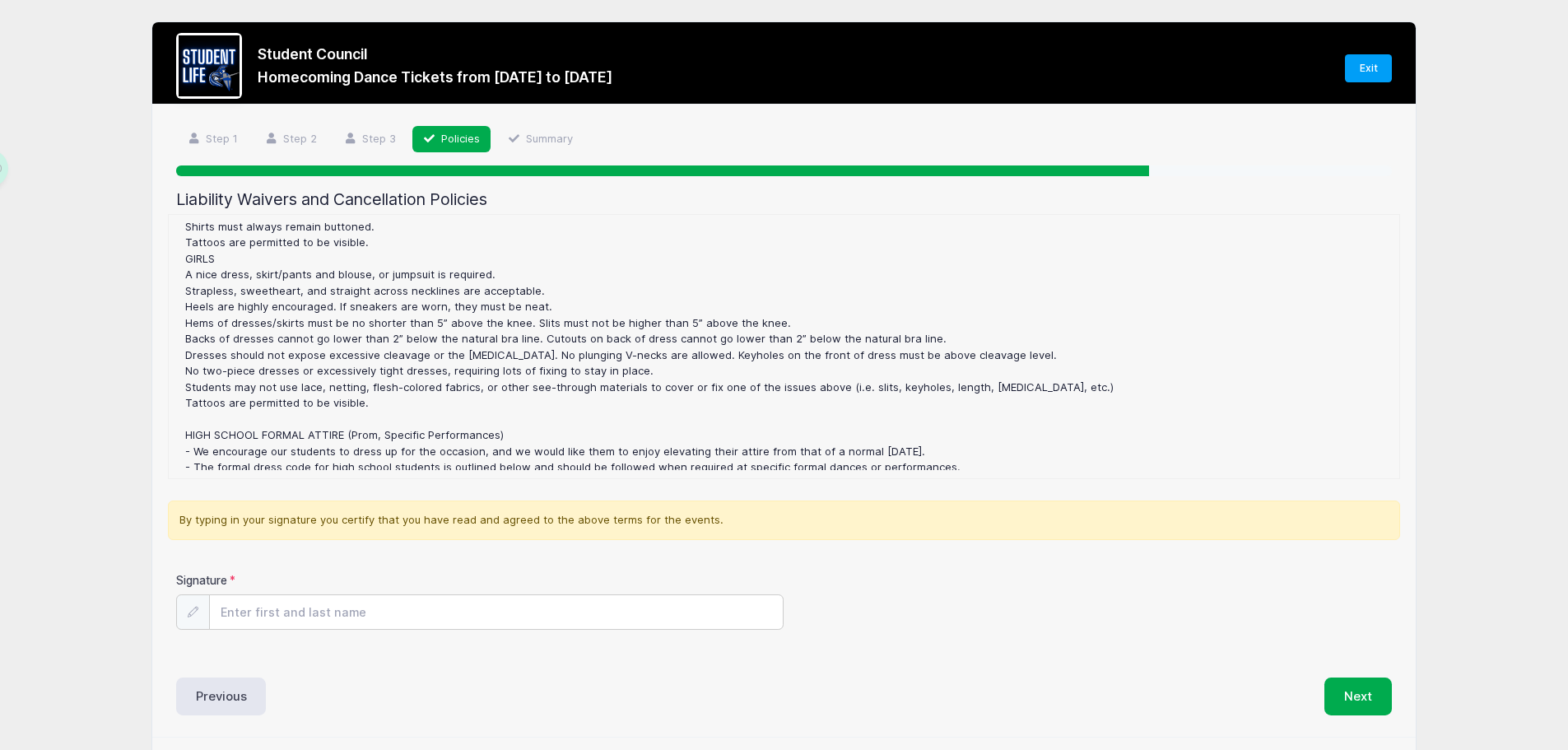
scroll to position [741, 0]
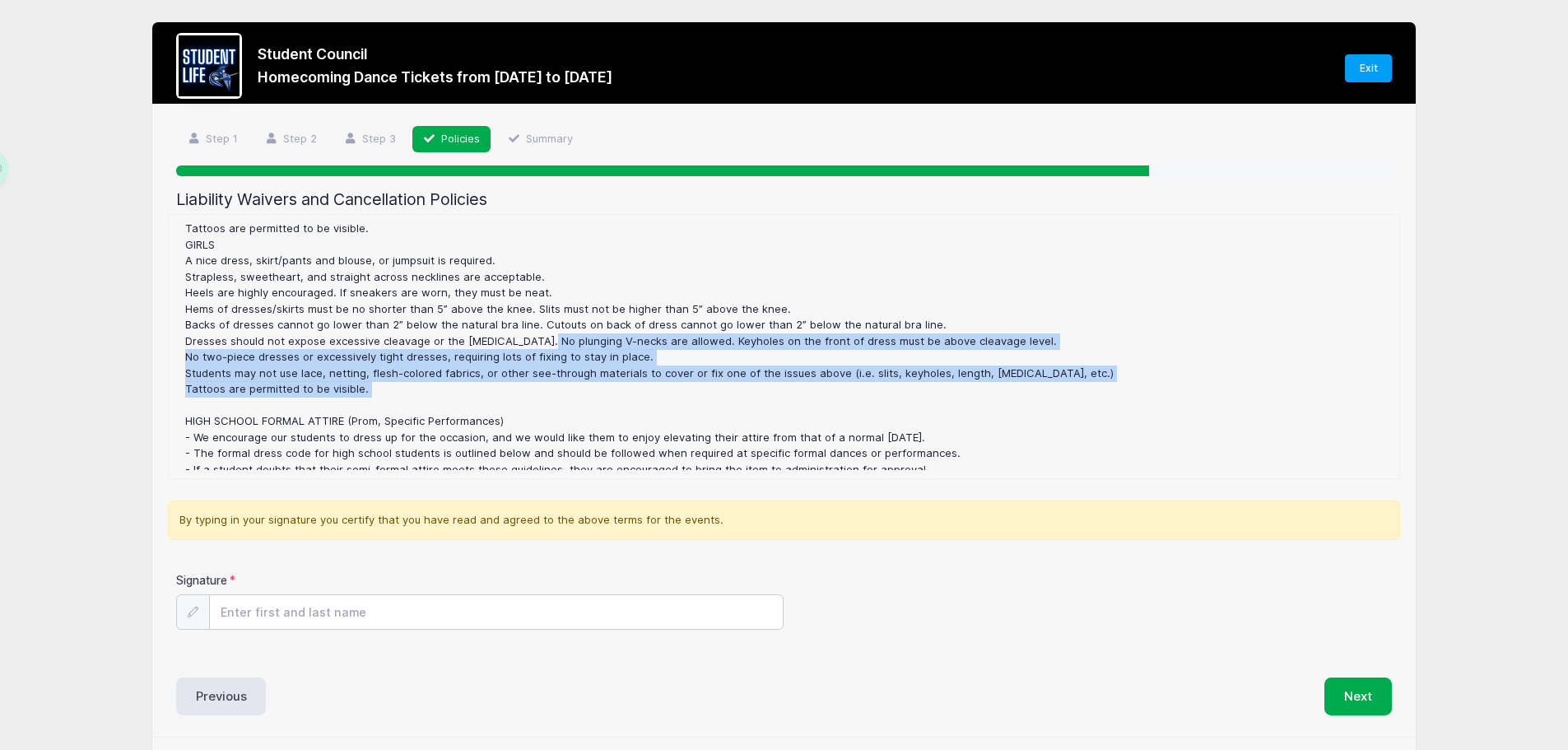
drag, startPoint x: 525, startPoint y: 339, endPoint x: 537, endPoint y: 406, distance: 68.1
click at [537, 406] on div "Homecoming Dance Tickets Refund Policy : The is no Refund Policy for any dances…" at bounding box center [784, 347] width 1215 height 247
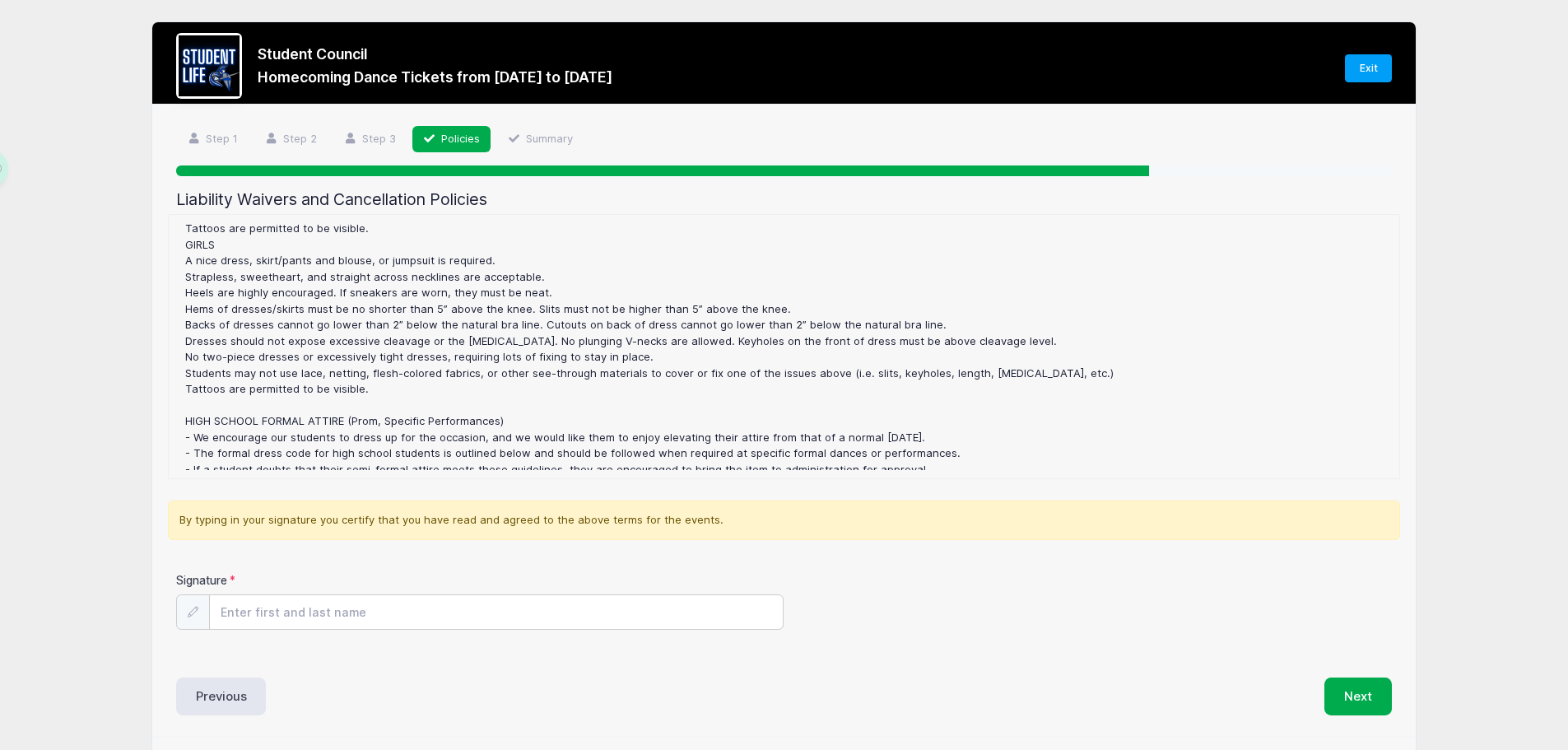
drag, startPoint x: 409, startPoint y: 387, endPoint x: 407, endPoint y: 324, distance: 63.0
click at [407, 324] on div "Homecoming Dance Tickets Refund Policy : The is no Refund Policy for any dances…" at bounding box center [784, 347] width 1215 height 247
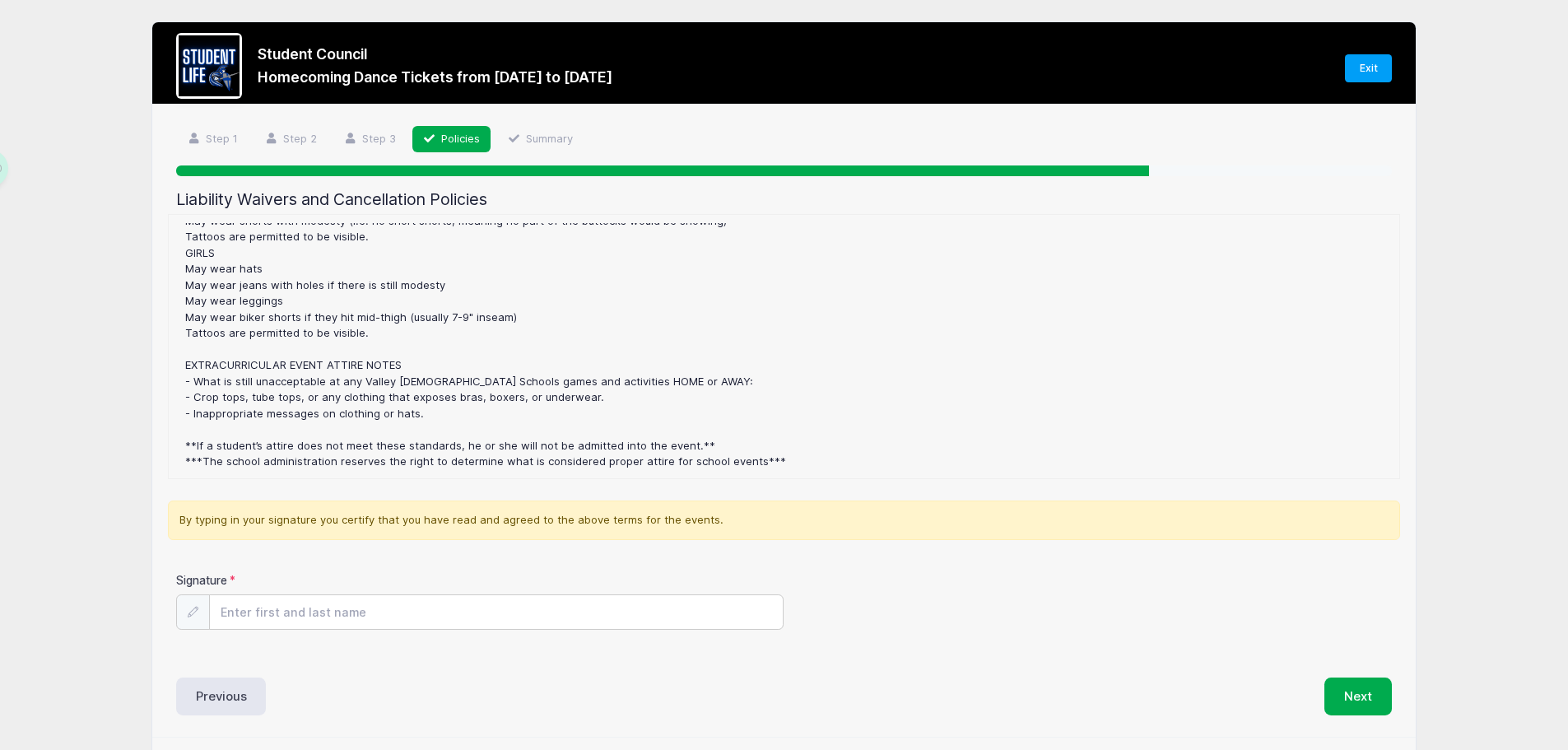
scroll to position [53, 0]
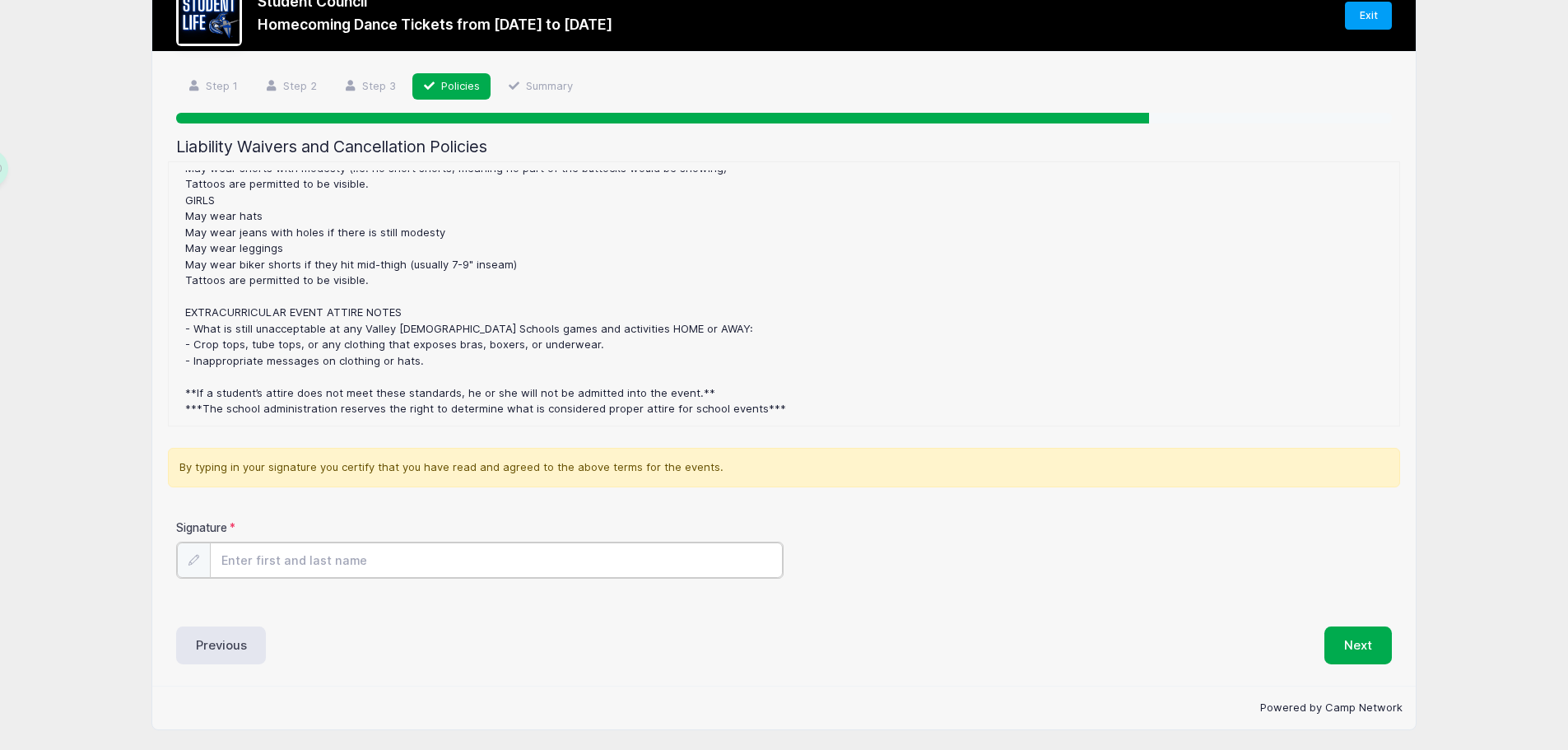
click at [382, 568] on input "Signature" at bounding box center [497, 560] width 574 height 35
type input "Carlie Tomaszewski"
click at [1363, 636] on button "Next" at bounding box center [1358, 643] width 67 height 38
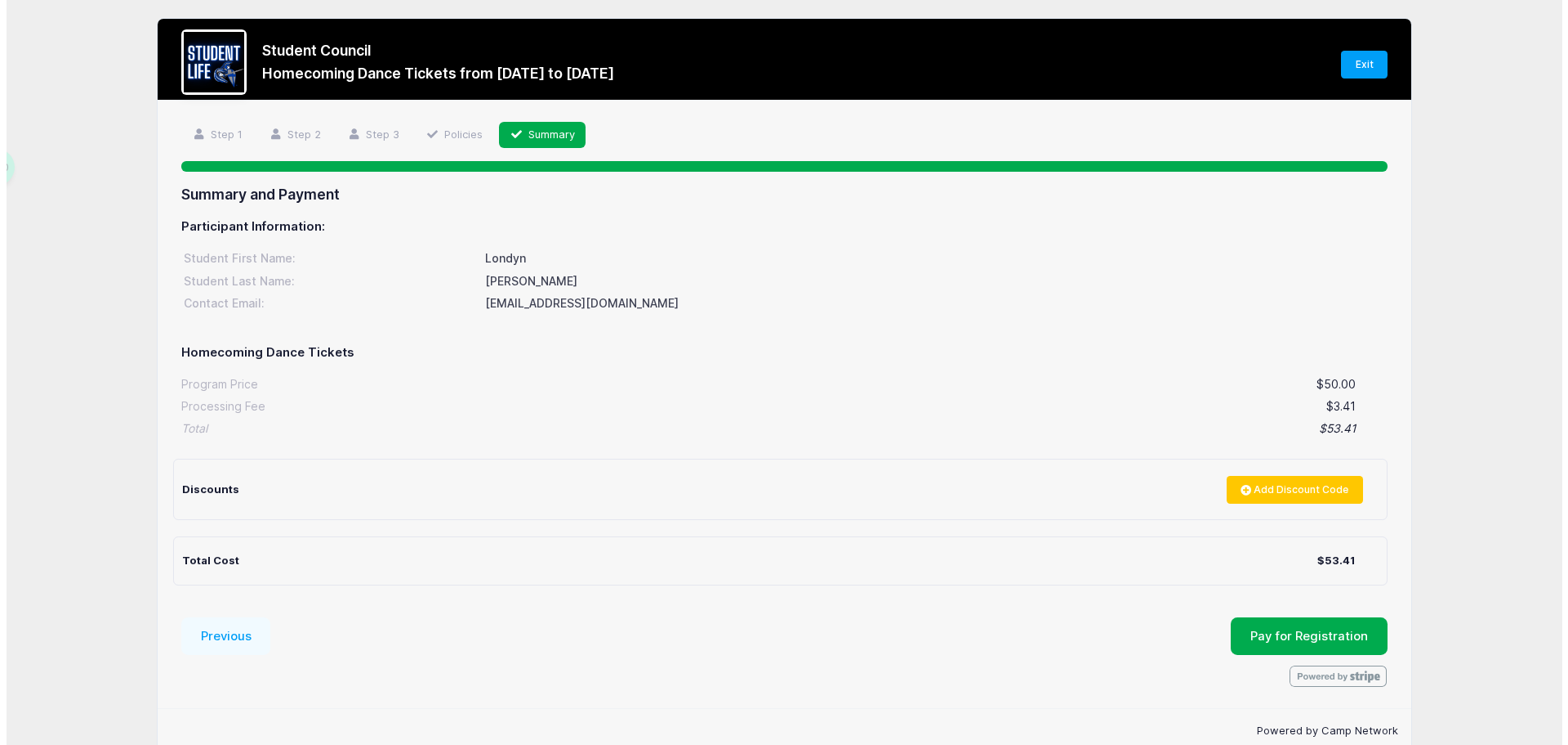
scroll to position [0, 0]
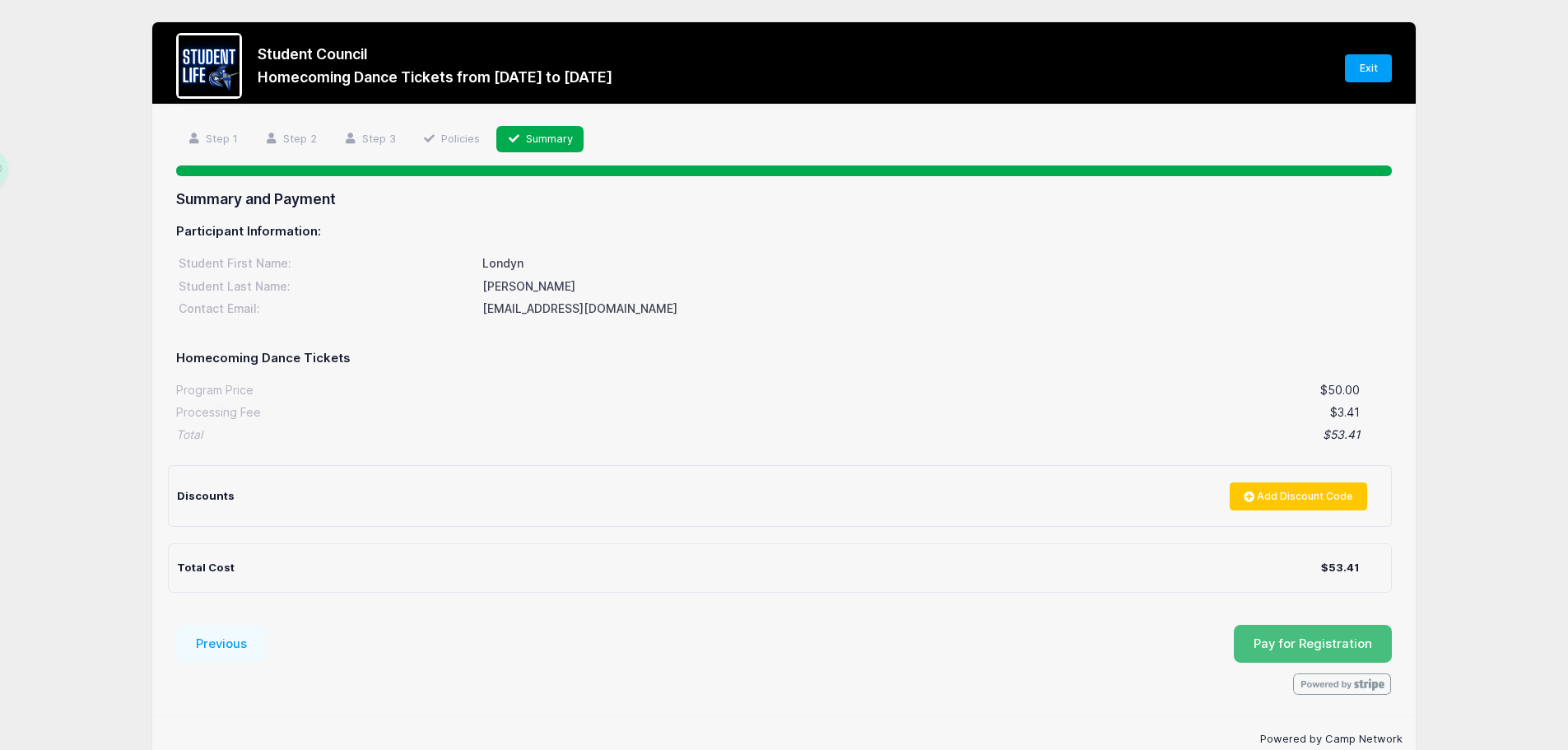
click at [1344, 636] on button "Pay for Registration" at bounding box center [1312, 643] width 158 height 38
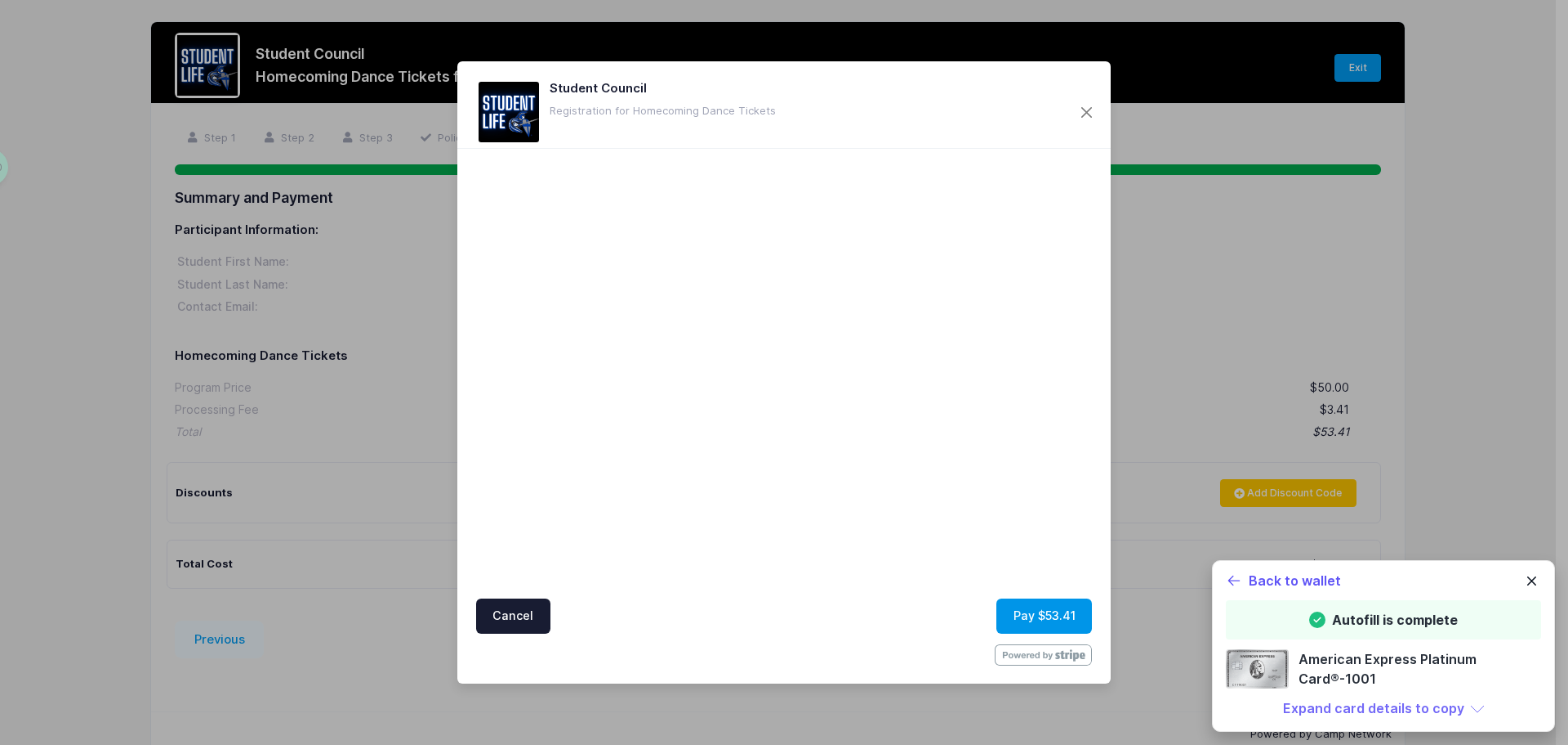
click at [1039, 620] on button "Pay $53.41" at bounding box center [1044, 616] width 95 height 35
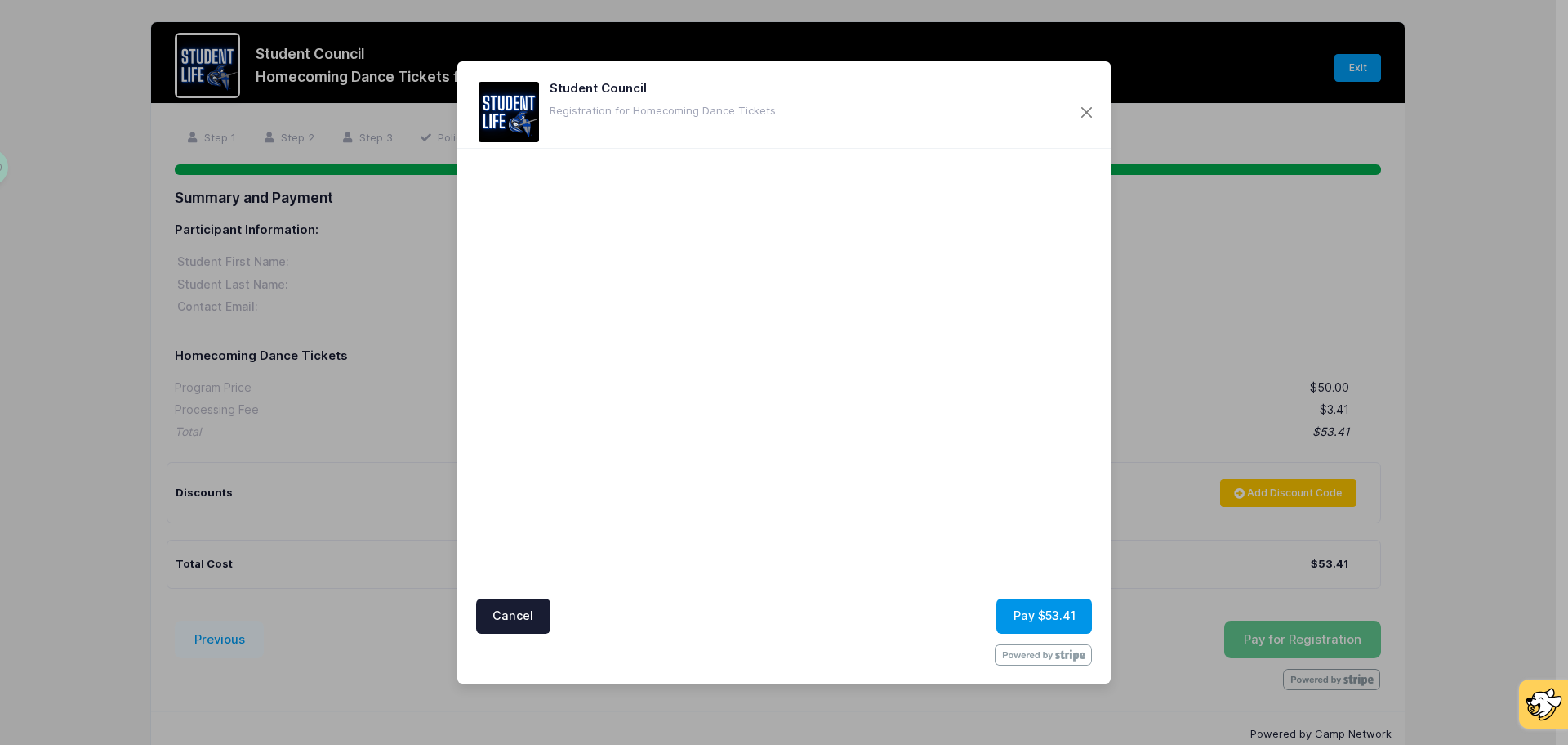
click at [1054, 608] on button "Pay $53.41" at bounding box center [1044, 616] width 95 height 35
click at [1047, 613] on button "Pay $53.41" at bounding box center [1044, 616] width 95 height 35
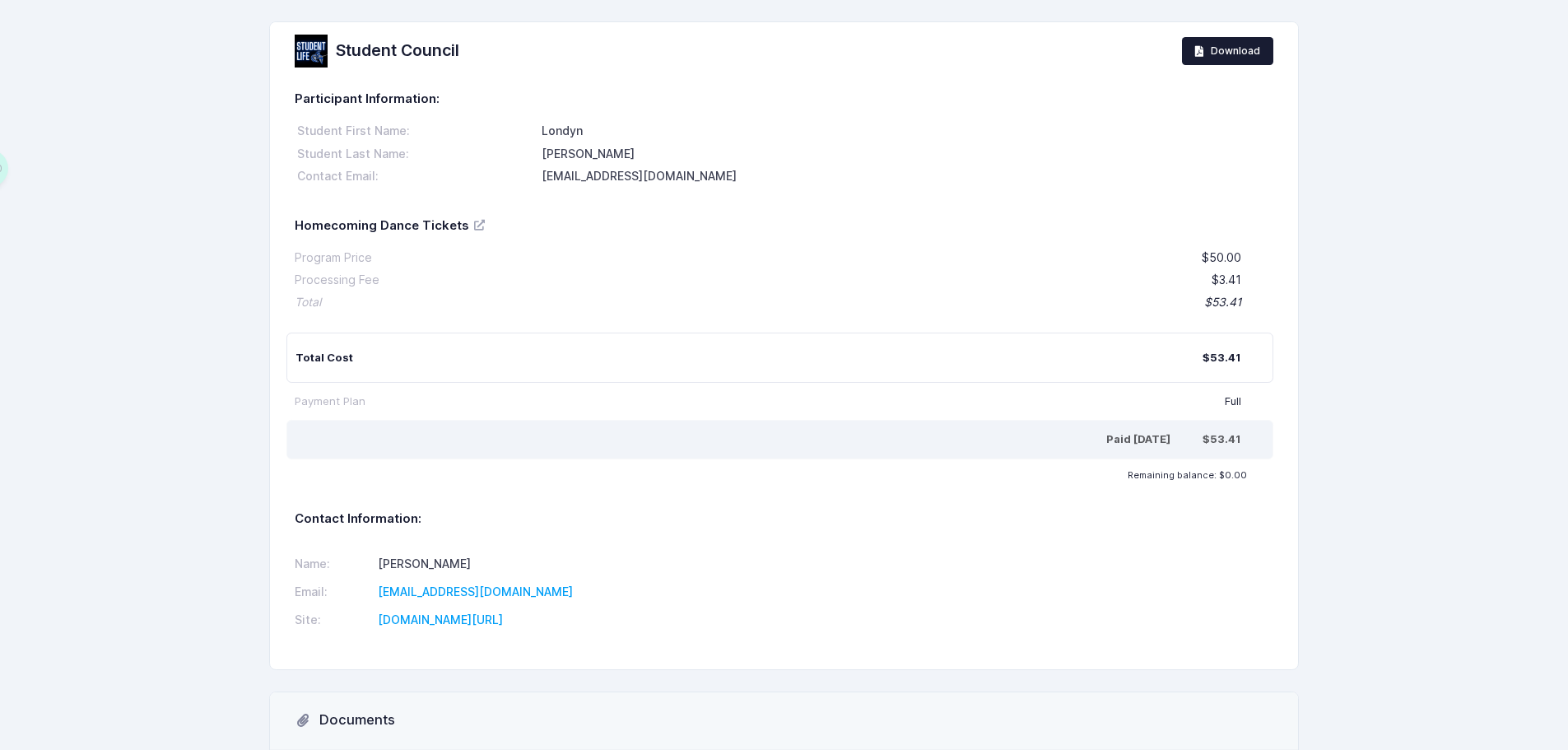
click at [1227, 64] on link "Download" at bounding box center [1228, 51] width 92 height 28
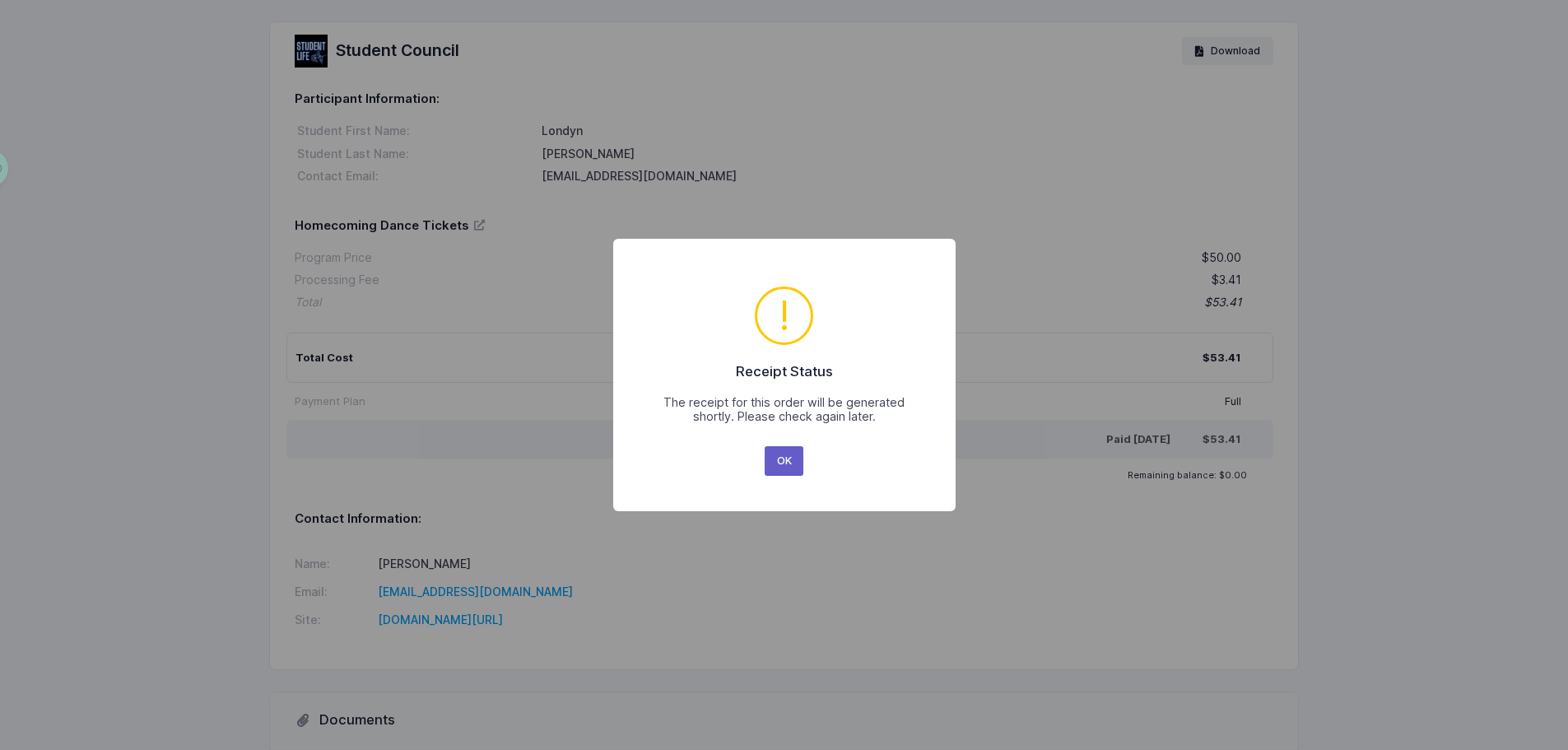
click at [788, 458] on button "OK" at bounding box center [784, 460] width 39 height 30
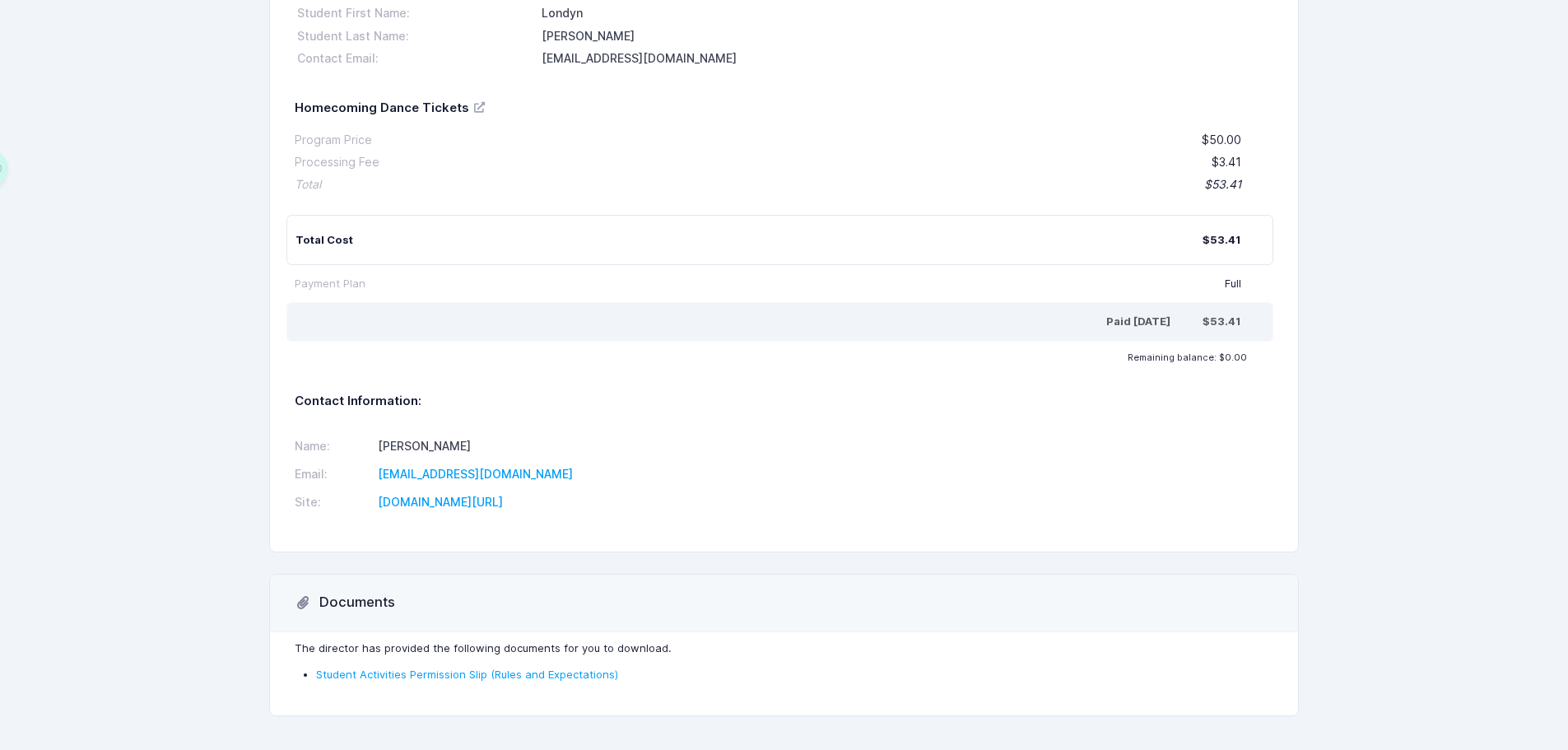
scroll to position [163, 0]
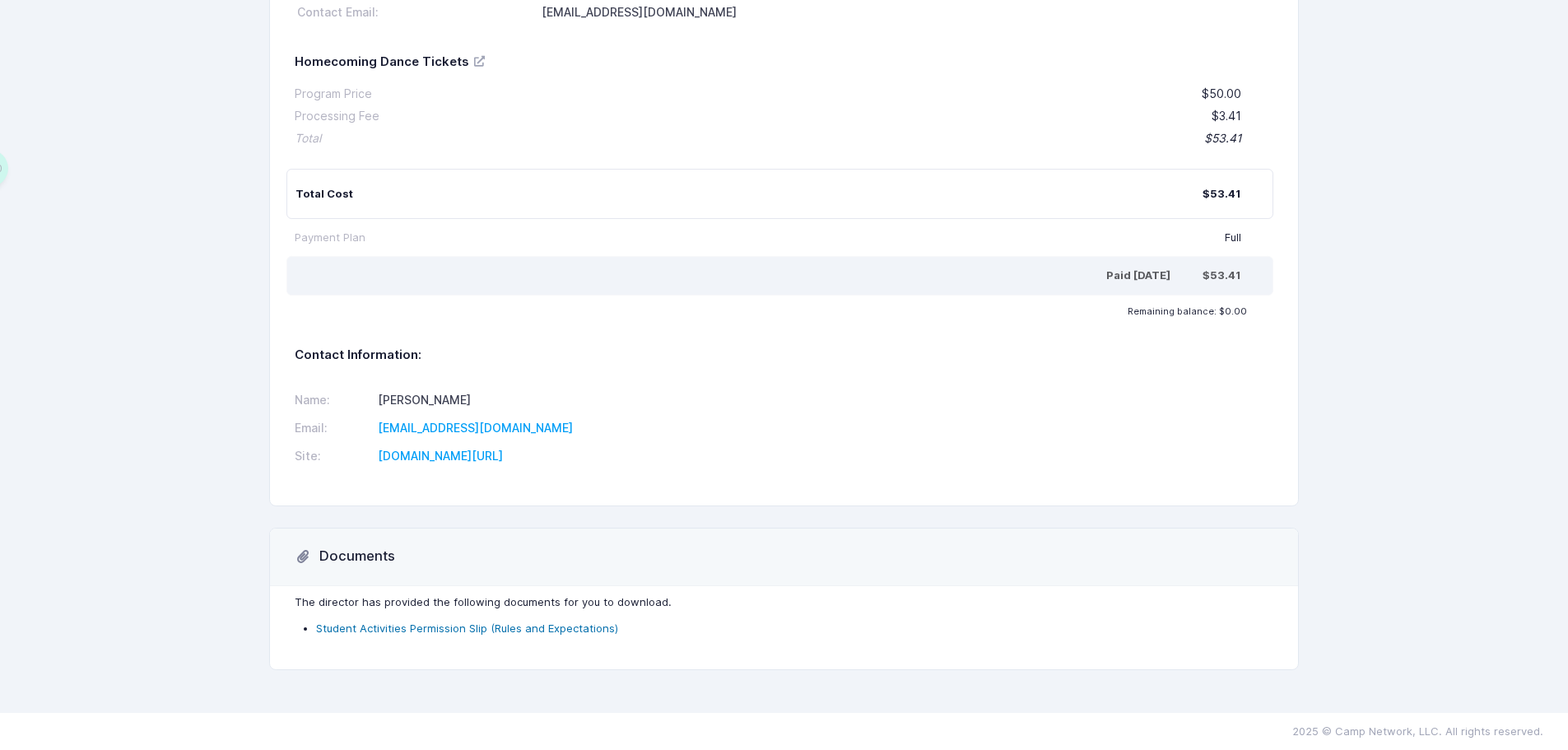
click at [377, 623] on link "Student Activities Permission Slip (Rules and Expectations)" at bounding box center [466, 627] width 302 height 13
